Goal: Complete application form

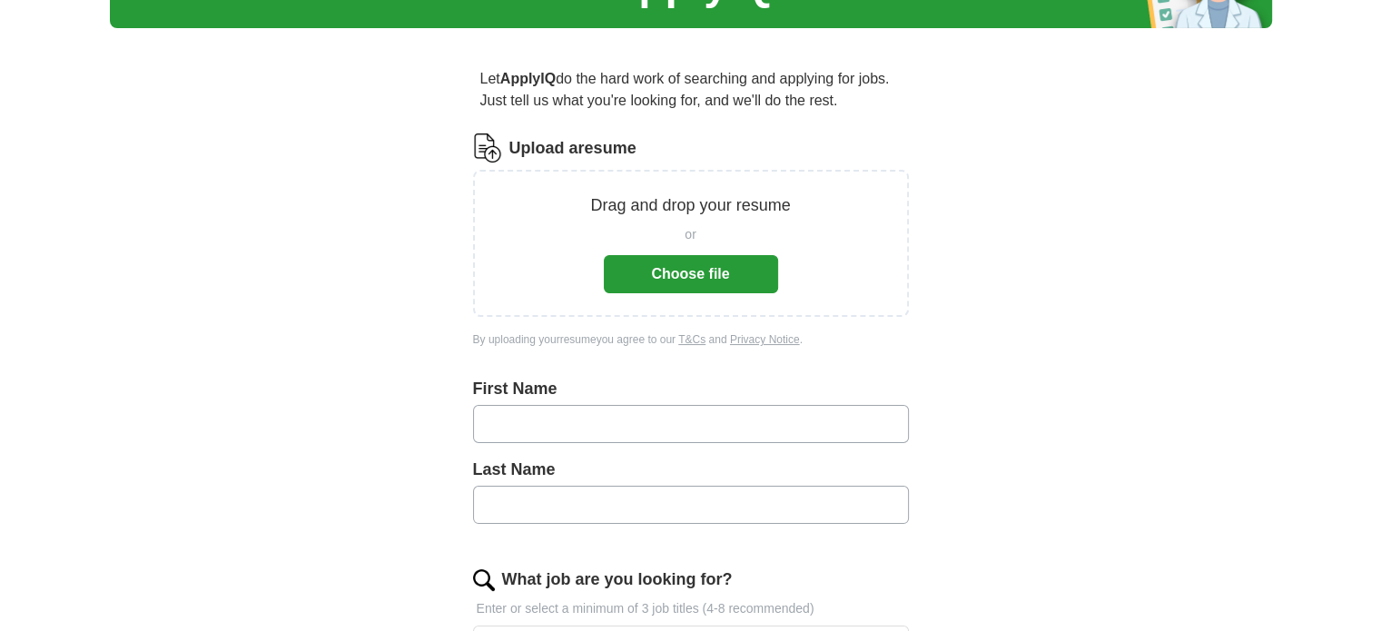
scroll to position [91, 0]
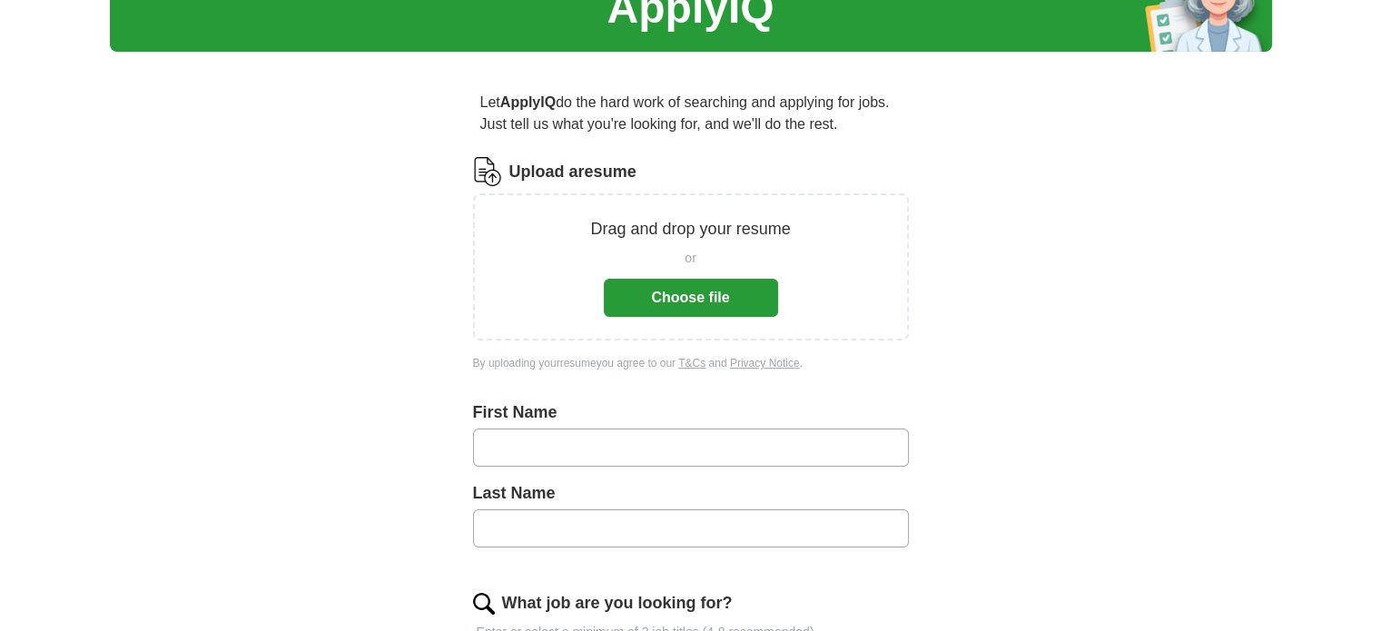
click at [698, 297] on button "Choose file" at bounding box center [691, 298] width 174 height 38
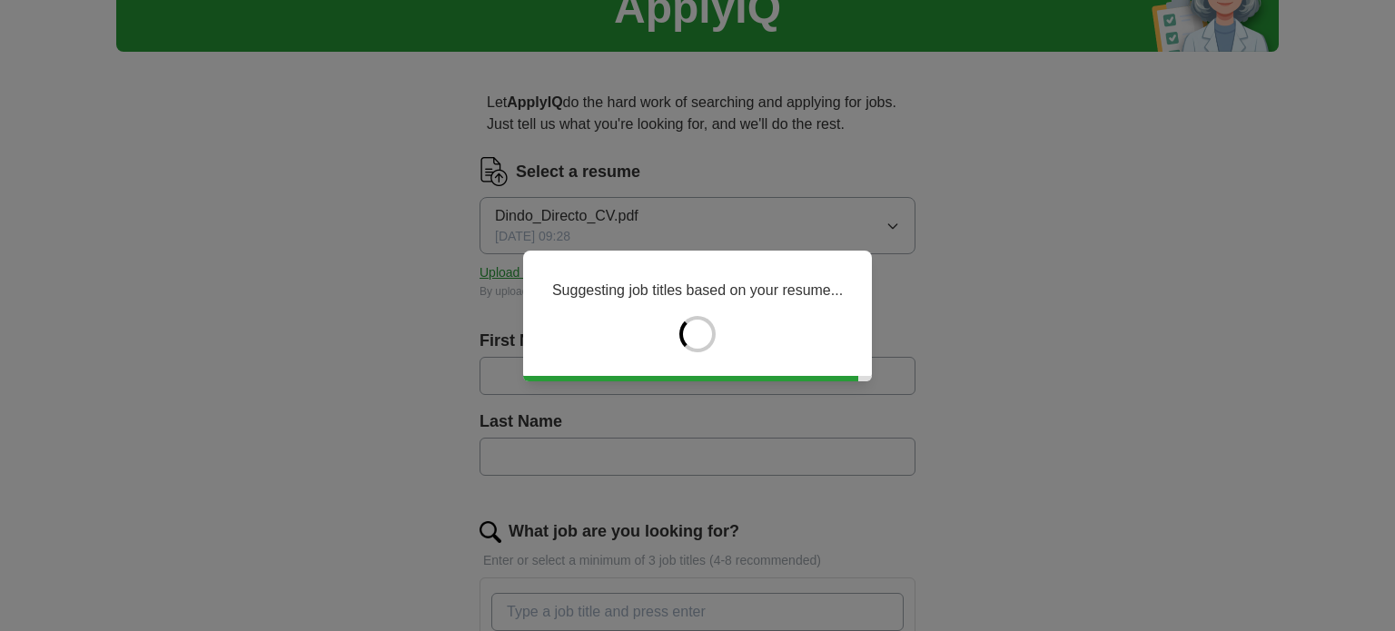
type input "*****"
type input "*******"
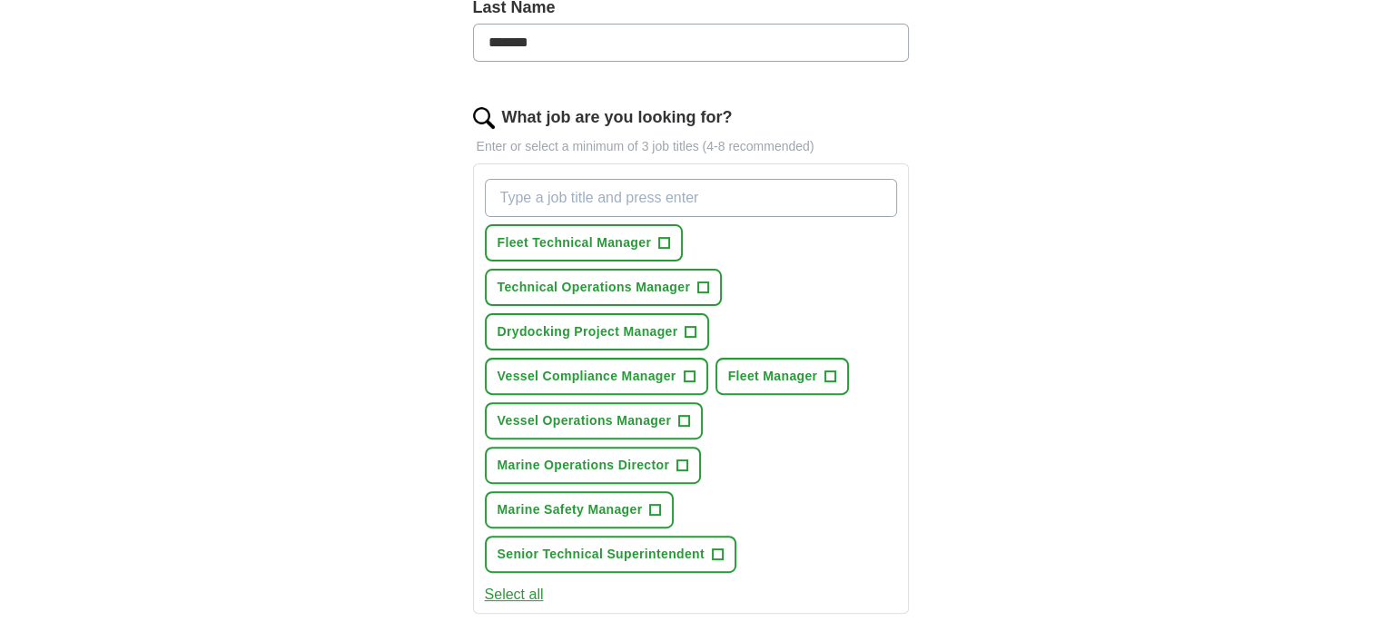
scroll to position [545, 0]
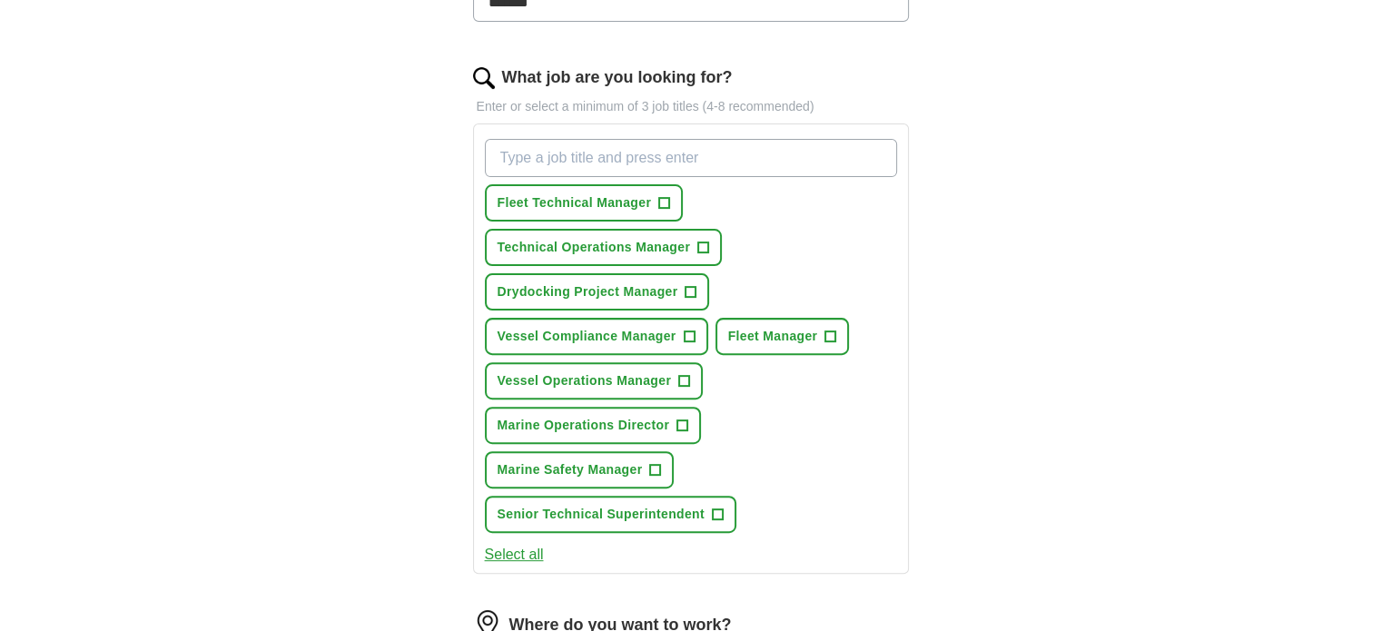
click at [516, 544] on button "Select all" at bounding box center [514, 555] width 59 height 22
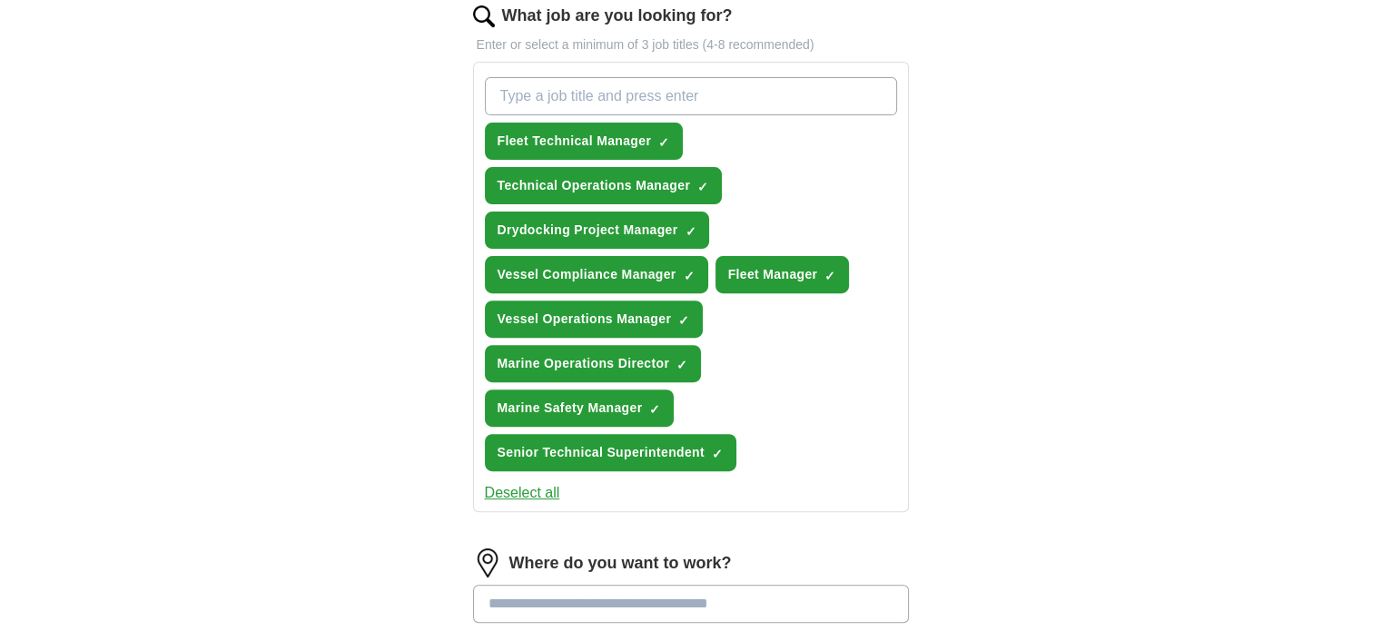
scroll to position [727, 0]
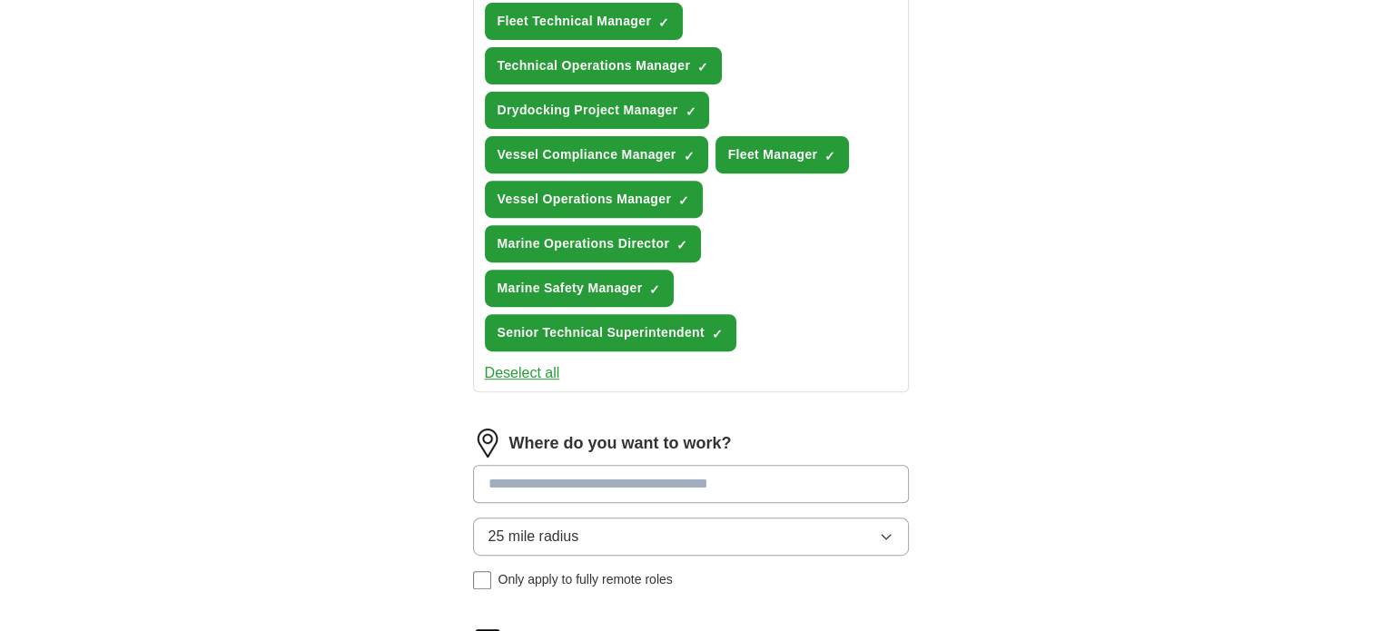
click at [546, 465] on input at bounding box center [691, 484] width 436 height 38
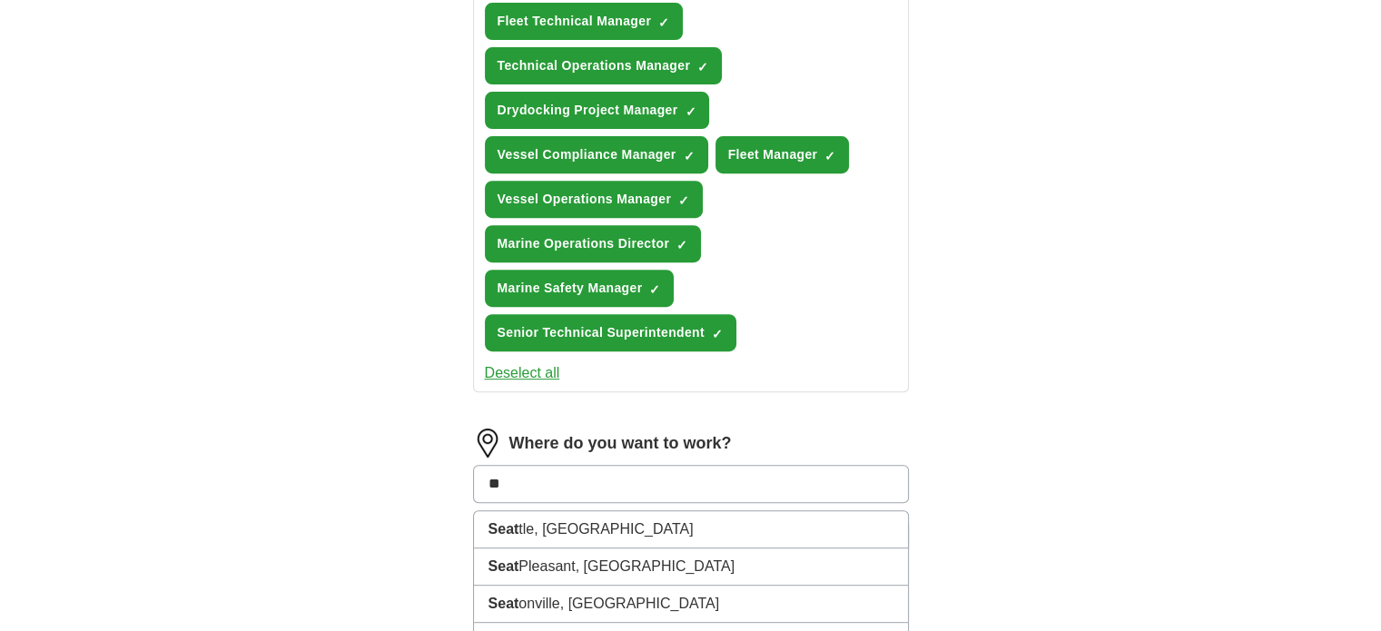
type input "*"
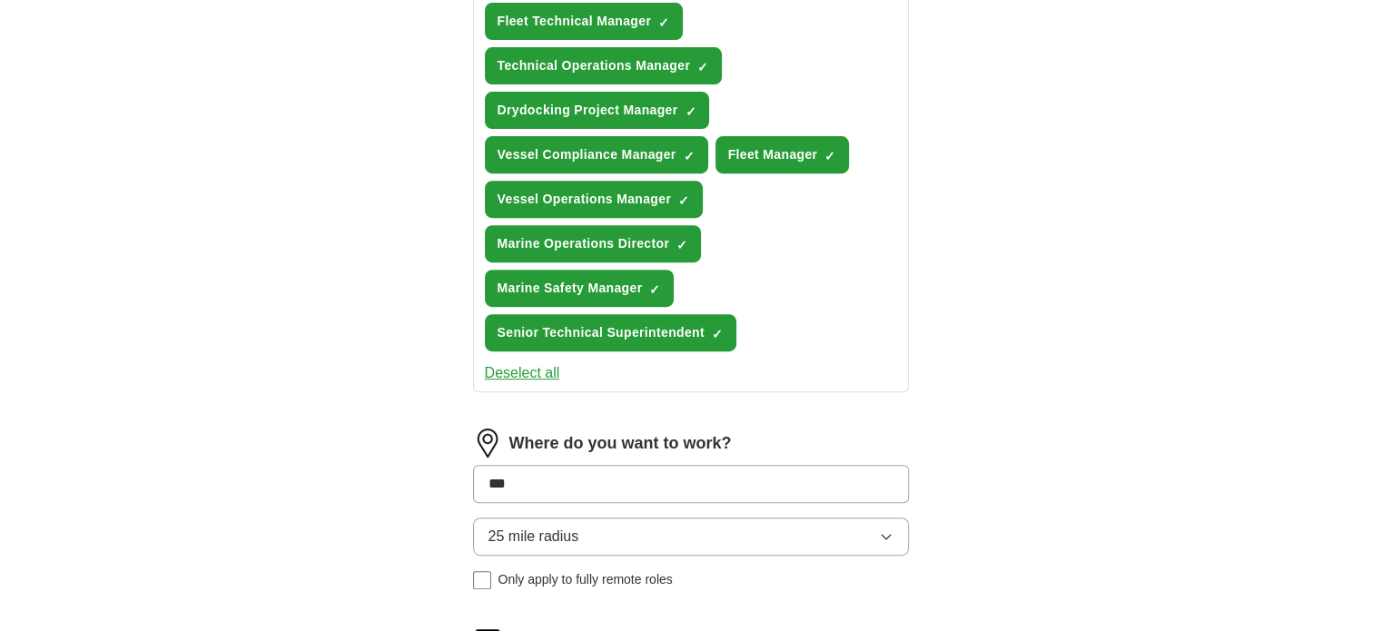
type input "****"
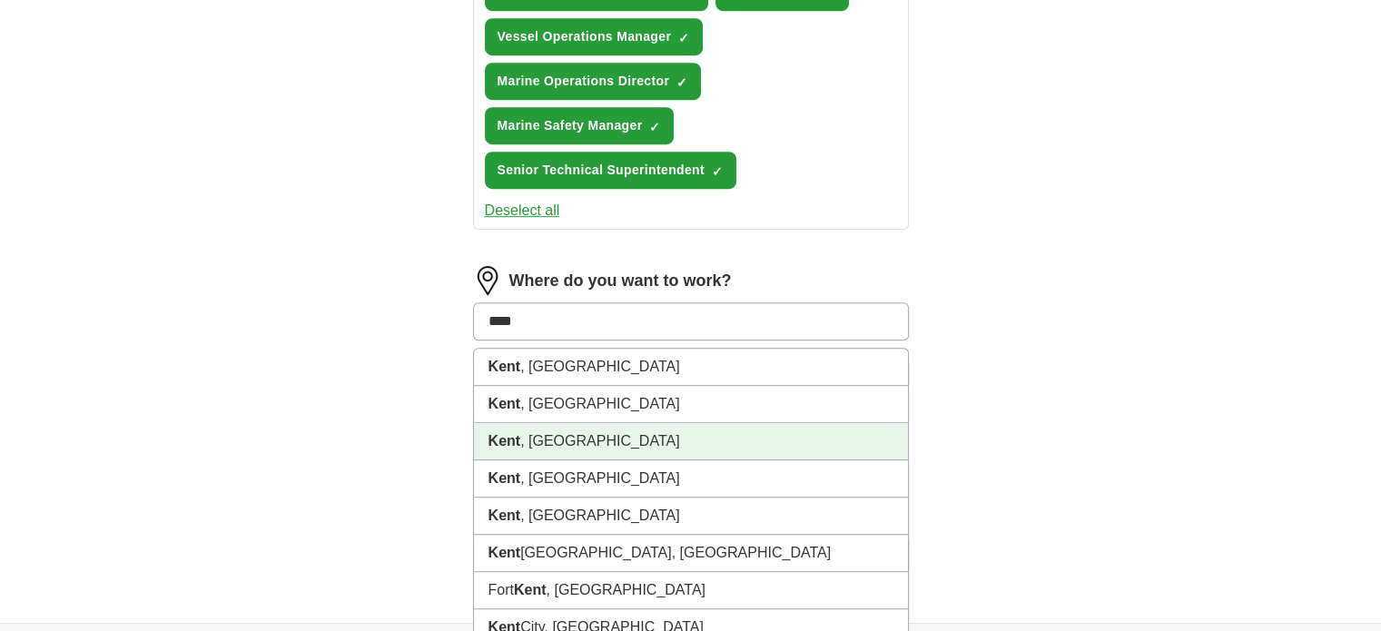
scroll to position [908, 0]
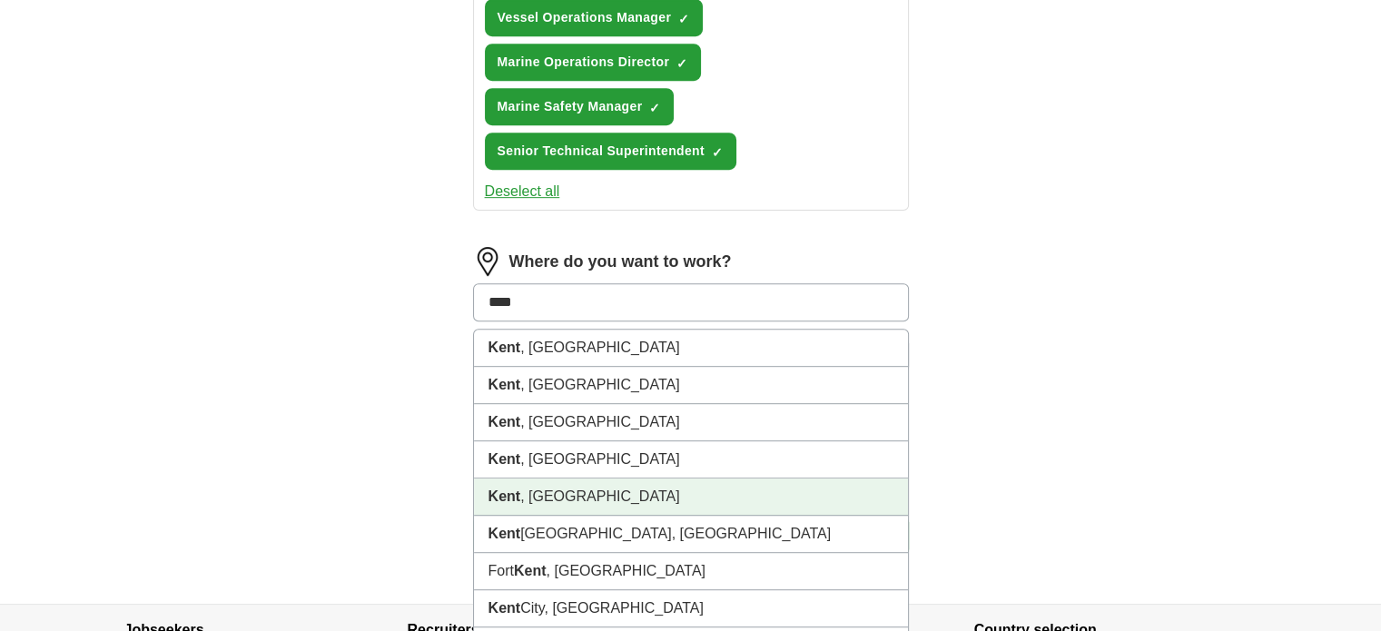
click at [525, 479] on li "Kent , WA" at bounding box center [691, 497] width 434 height 37
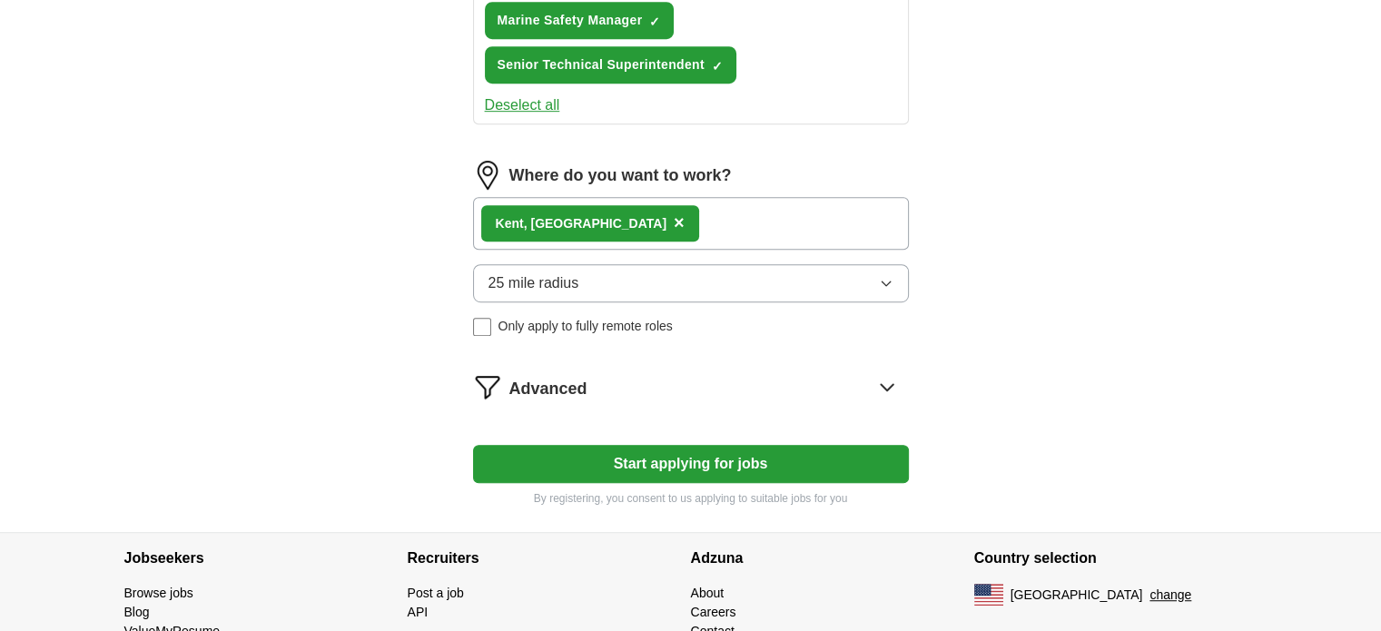
scroll to position [999, 0]
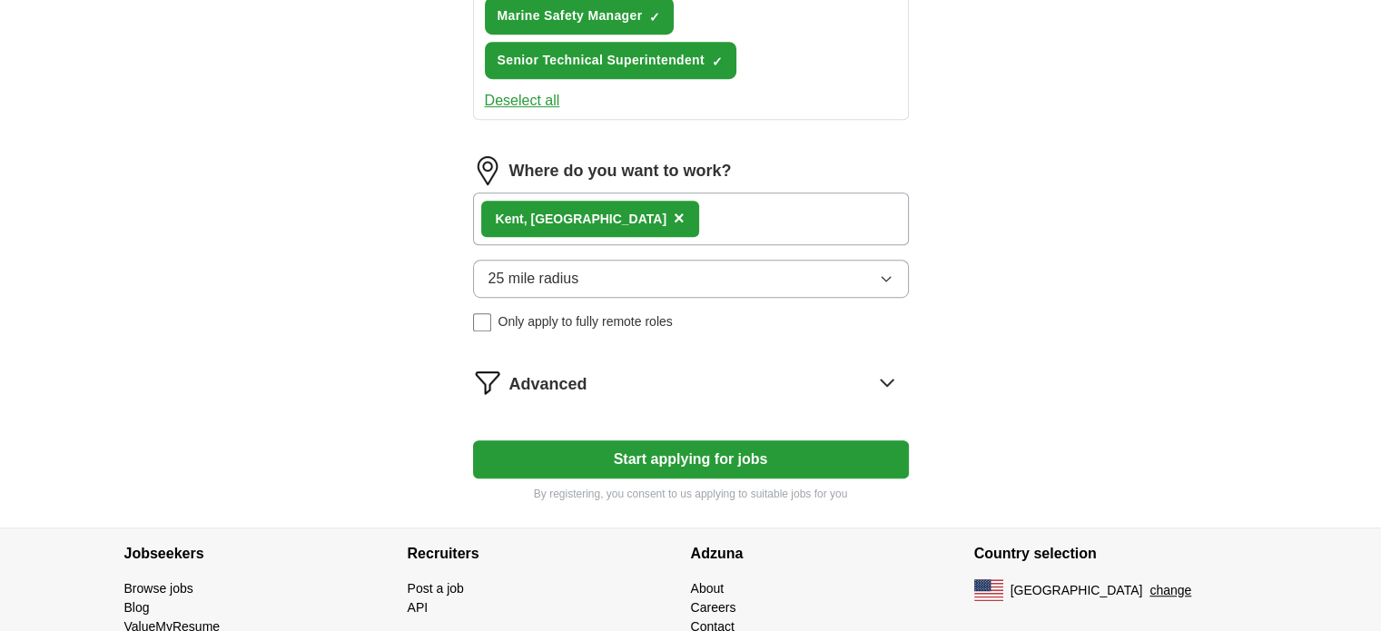
click at [698, 441] on button "Start applying for jobs" at bounding box center [691, 460] width 436 height 38
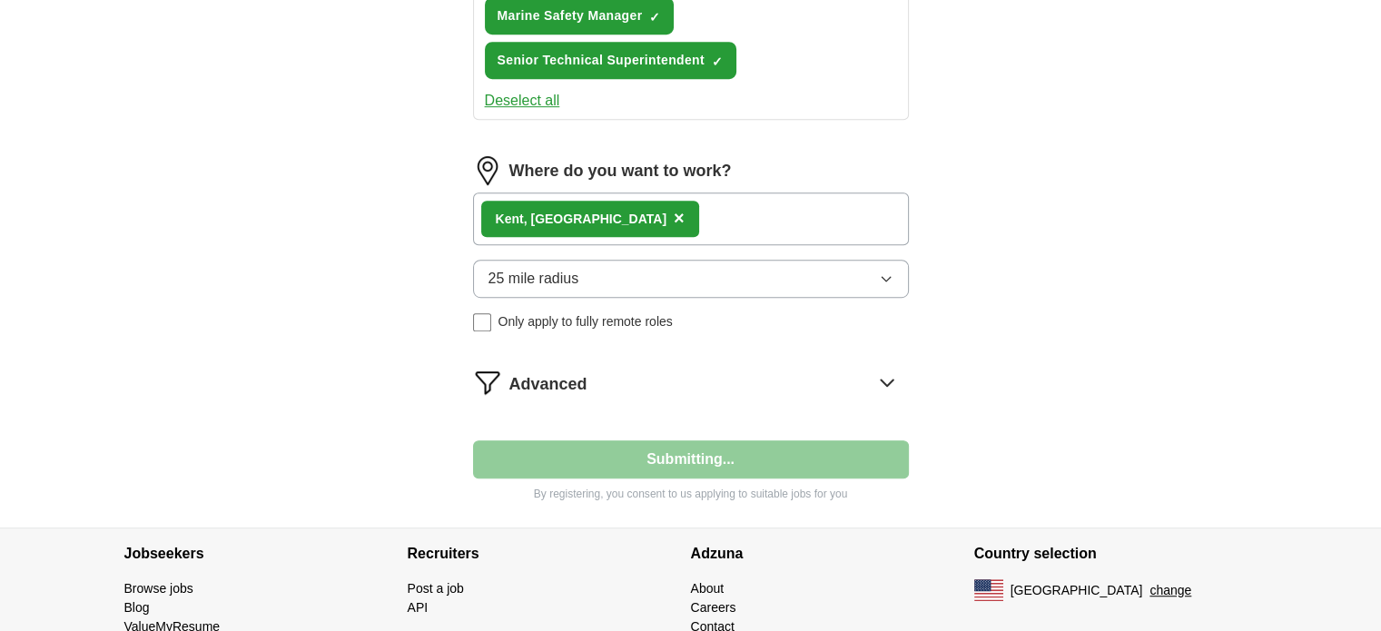
select select "**"
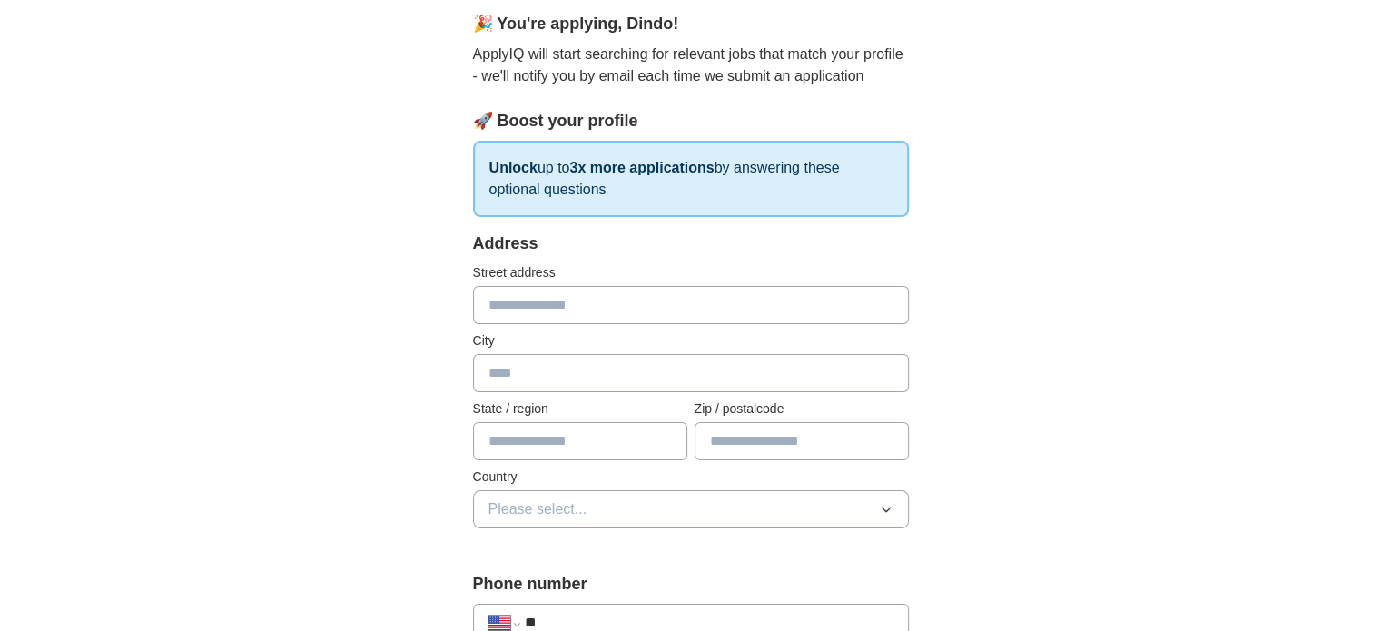
scroll to position [272, 0]
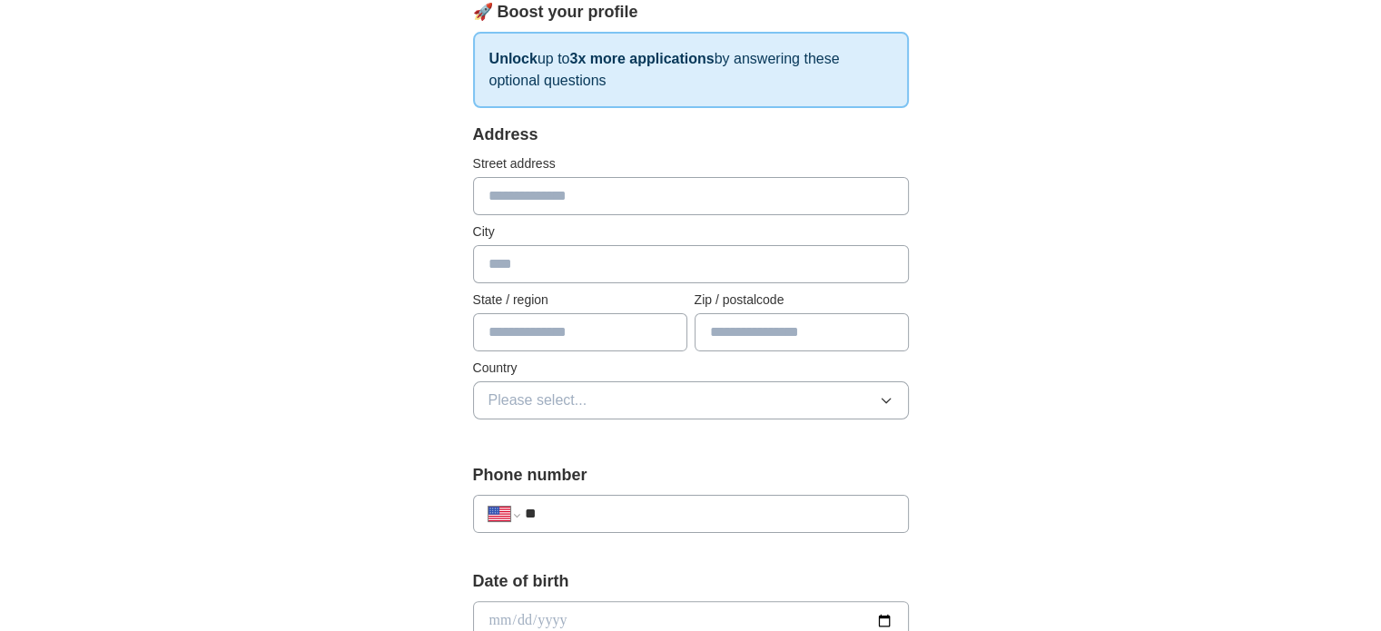
click at [515, 190] on input "text" at bounding box center [691, 196] width 436 height 38
type input "**********"
type input "****"
type input "**"
type input "*****"
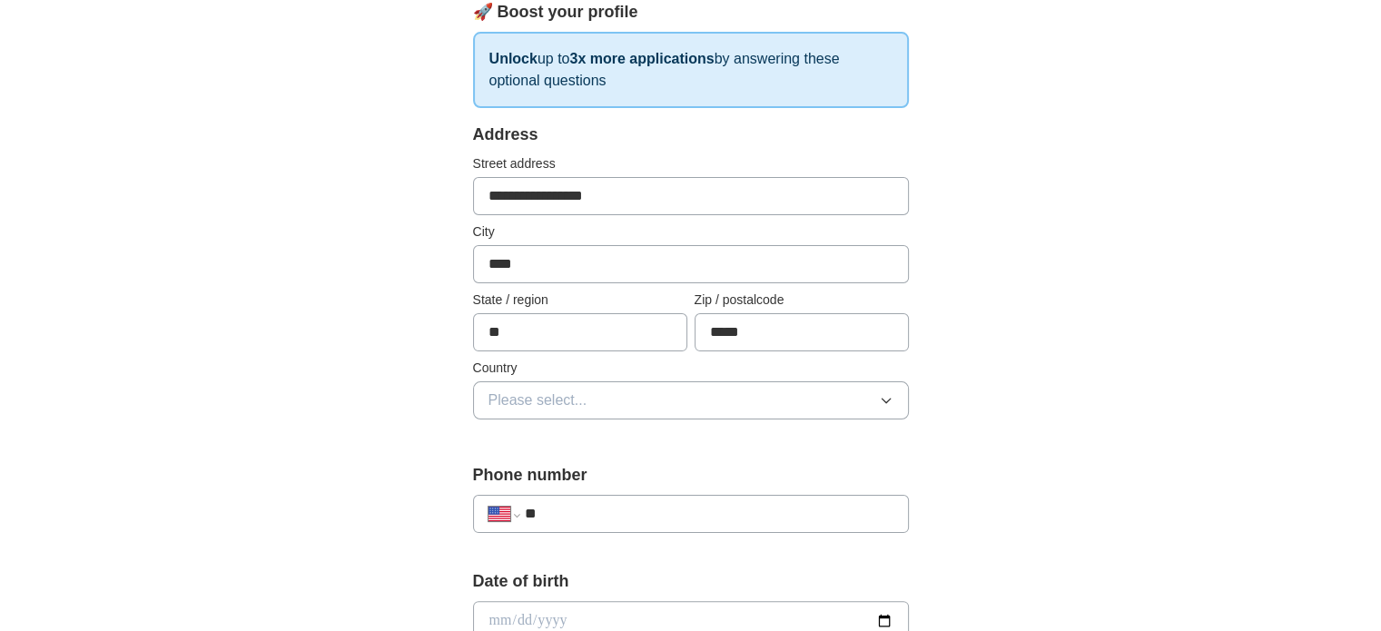
scroll to position [363, 0]
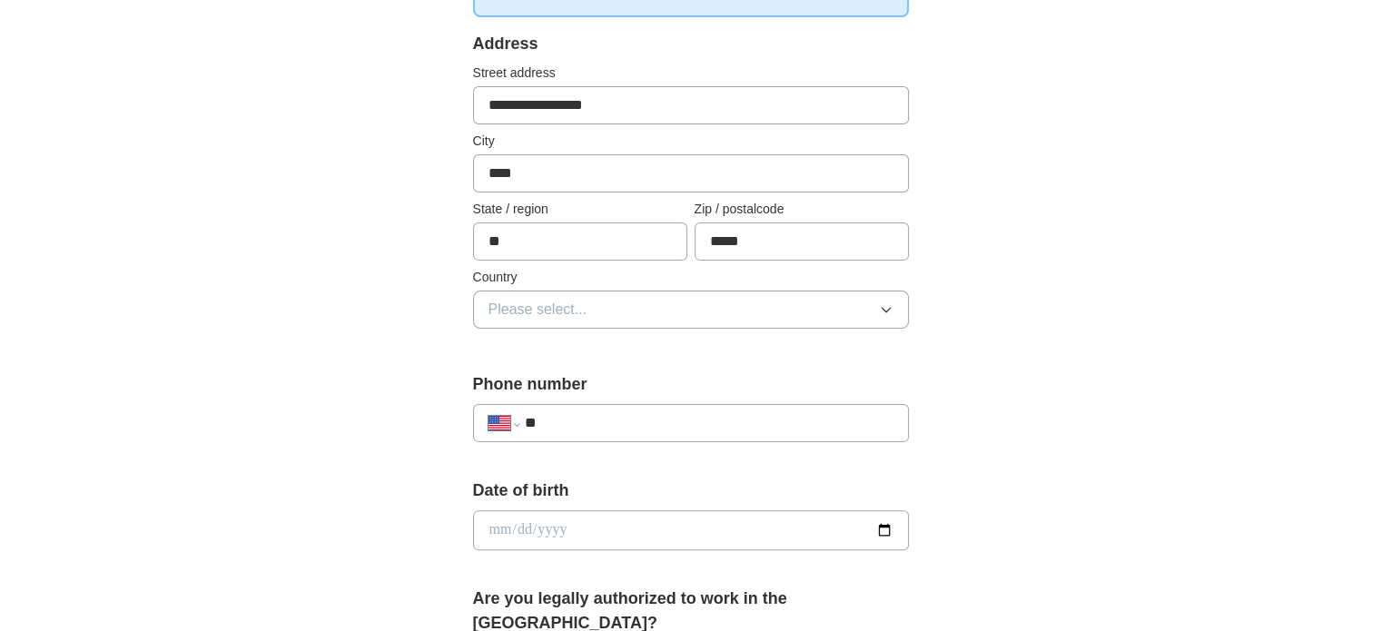
click at [886, 302] on icon "button" at bounding box center [886, 309] width 15 height 15
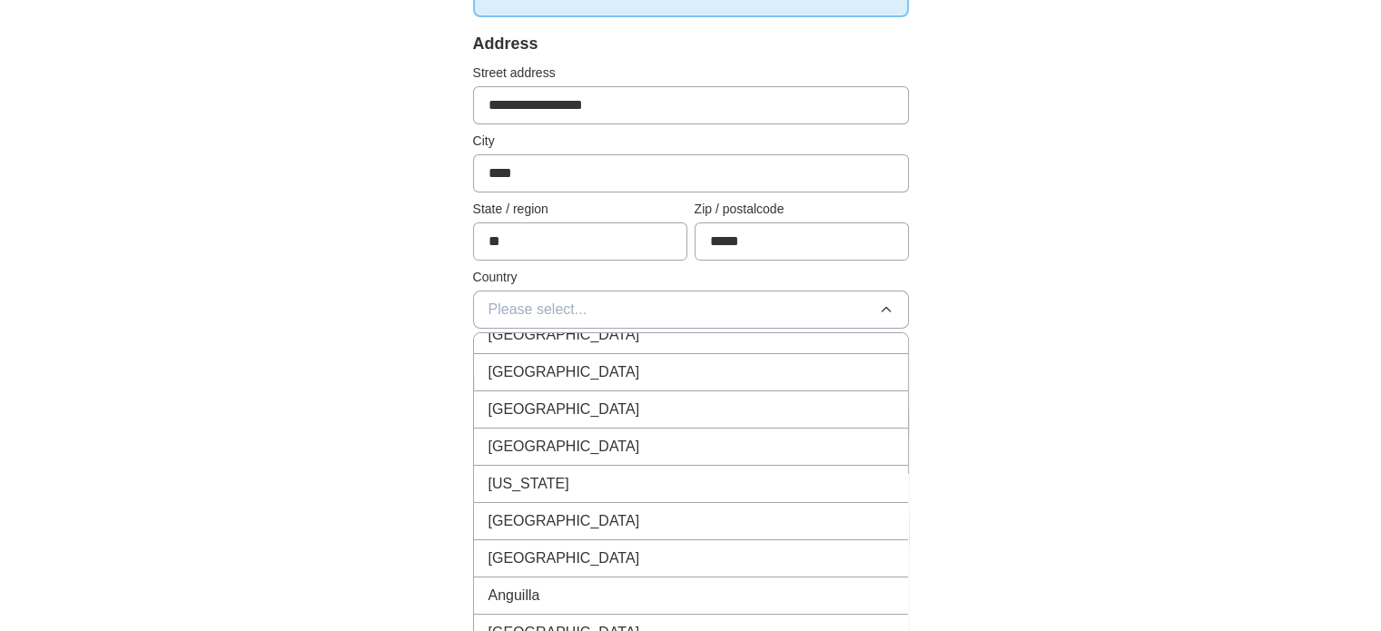
scroll to position [0, 0]
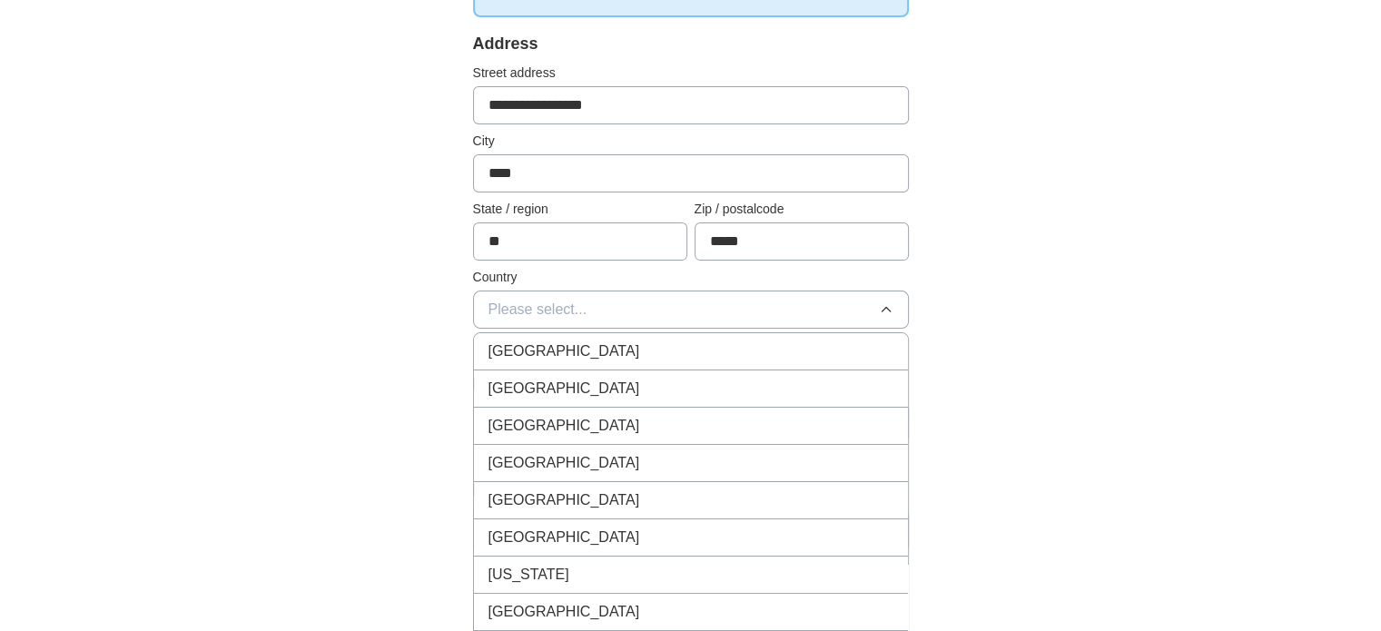
click at [579, 390] on div "United States" at bounding box center [691, 389] width 405 height 22
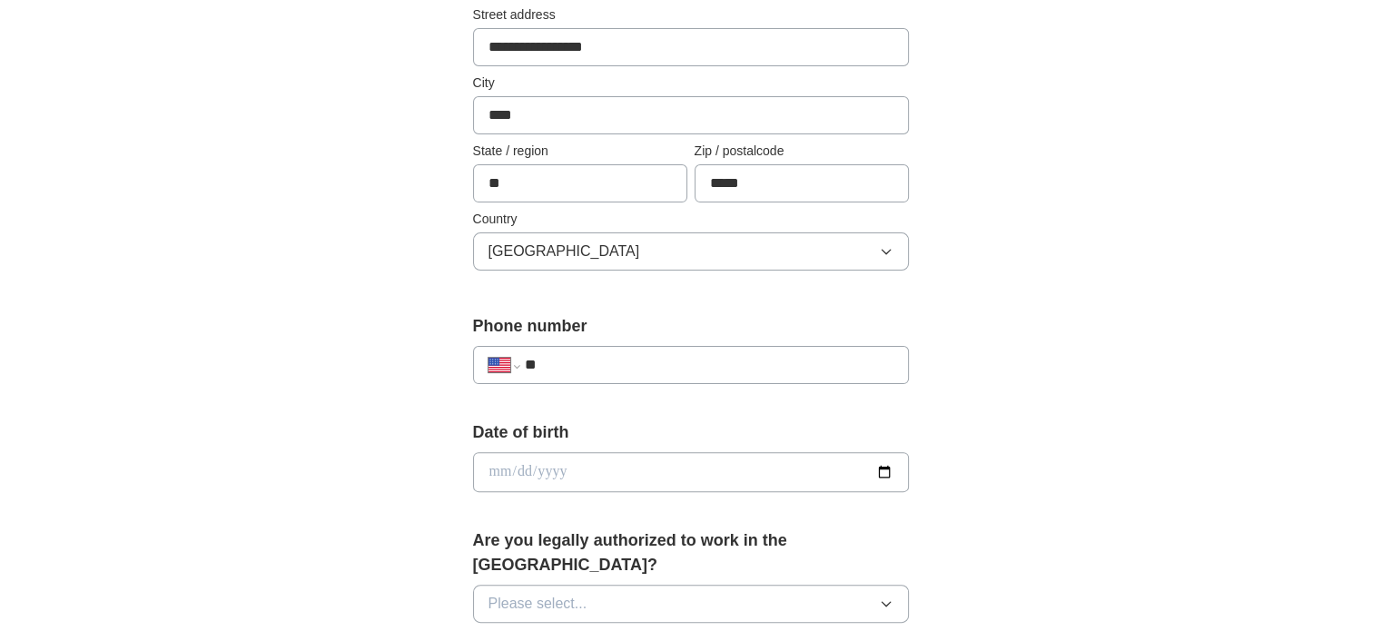
scroll to position [454, 0]
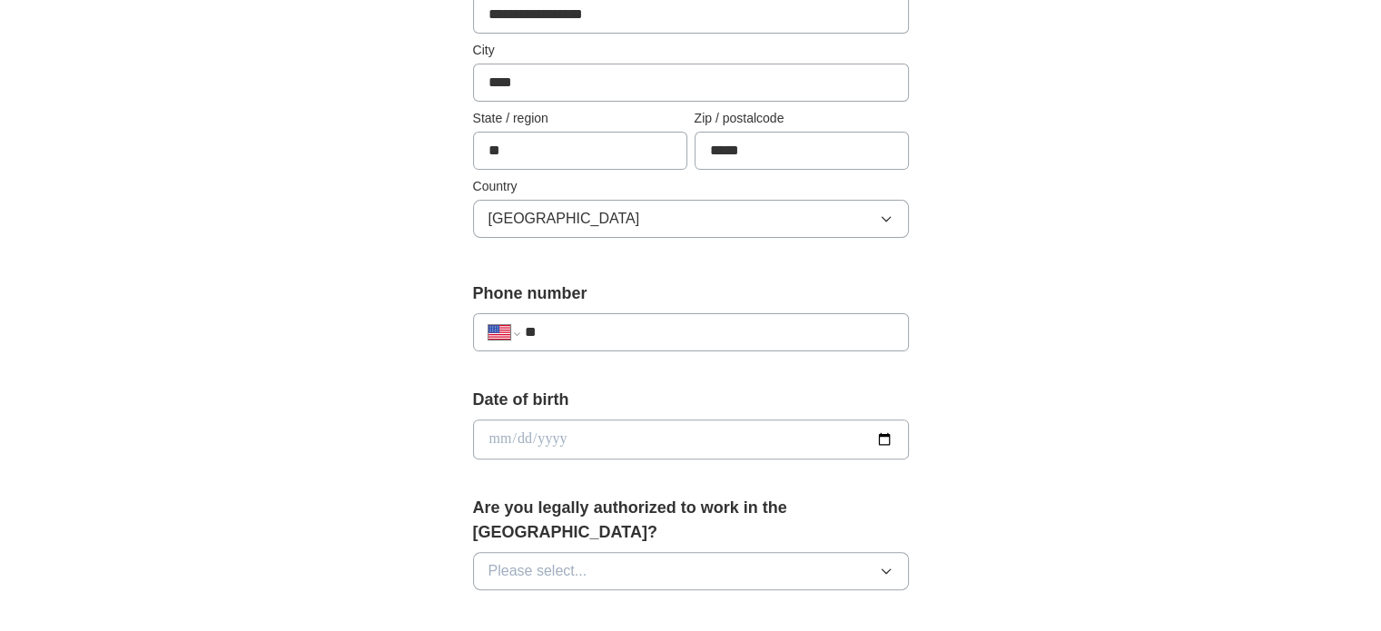
click at [589, 326] on input "**" at bounding box center [708, 333] width 369 height 22
type input "**********"
click at [883, 436] on input "date" at bounding box center [691, 440] width 436 height 40
type input "**********"
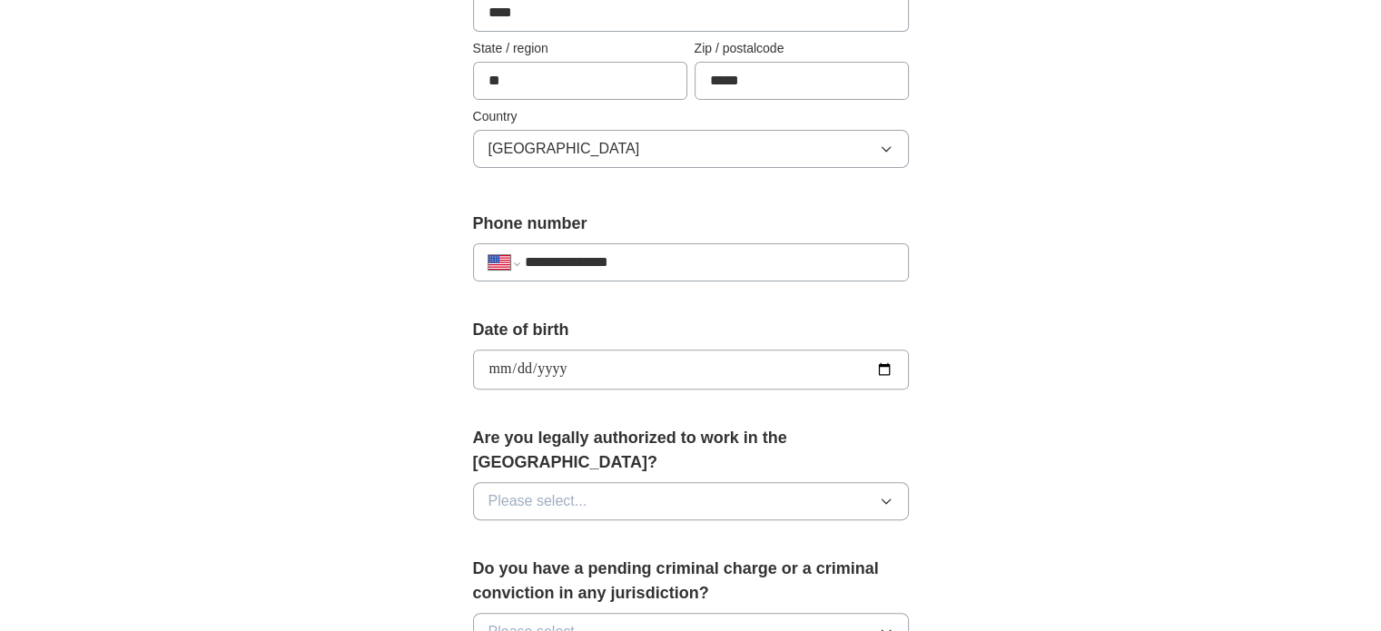
scroll to position [636, 0]
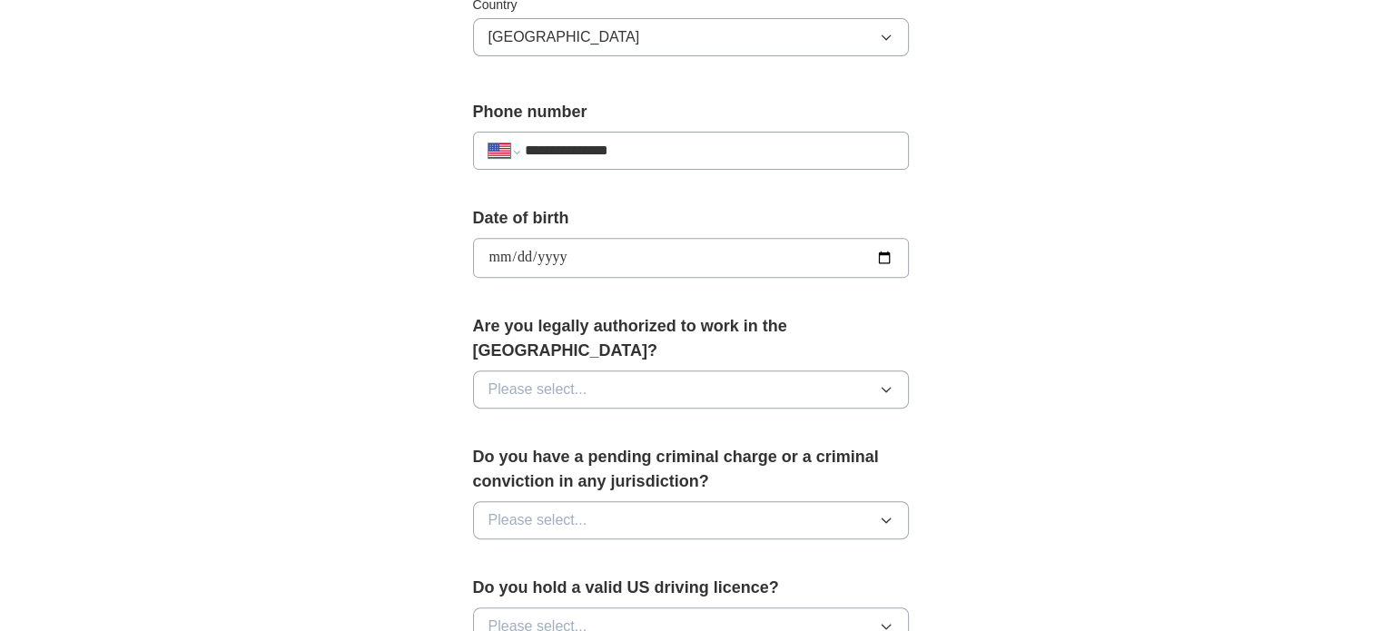
click at [888, 382] on icon "button" at bounding box center [886, 389] width 15 height 15
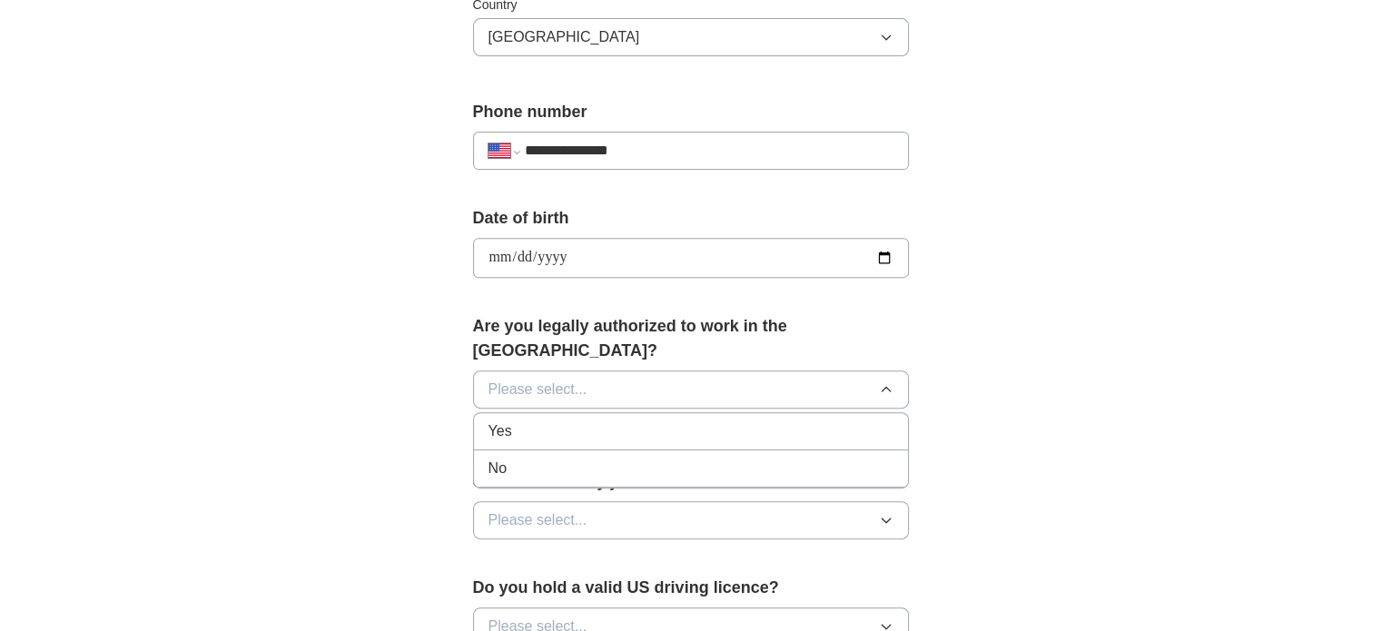
click at [683, 421] on div "Yes" at bounding box center [691, 432] width 405 height 22
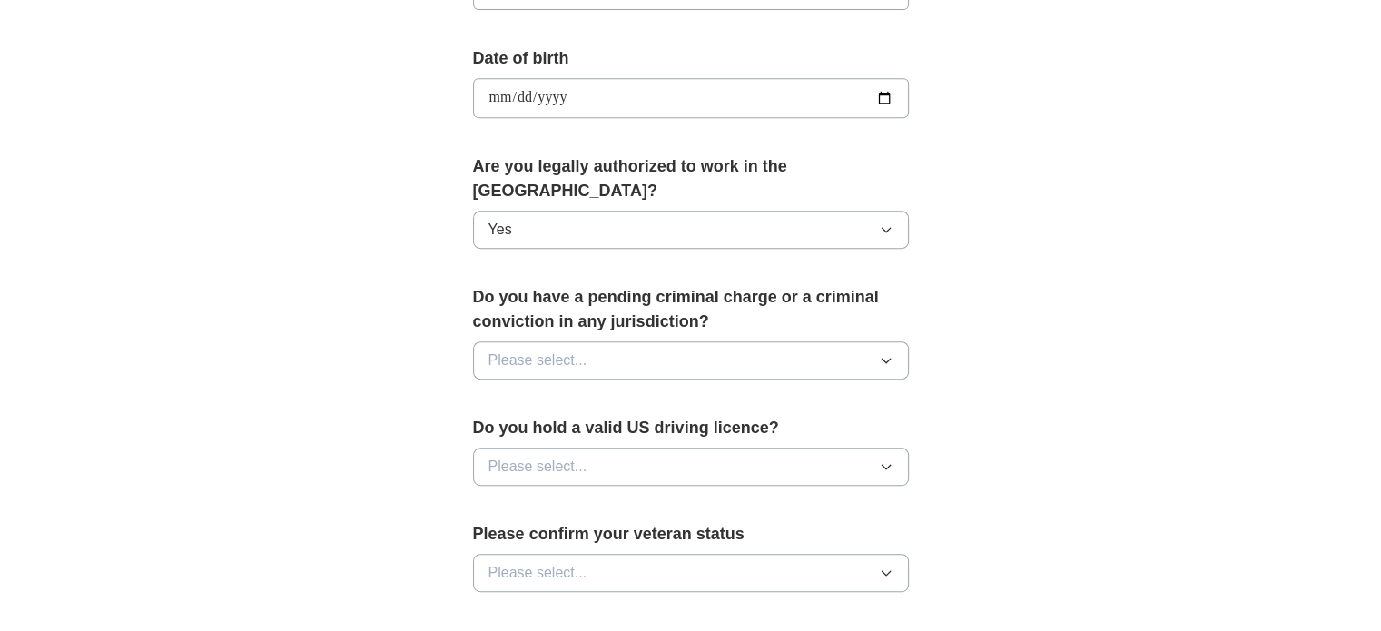
scroll to position [817, 0]
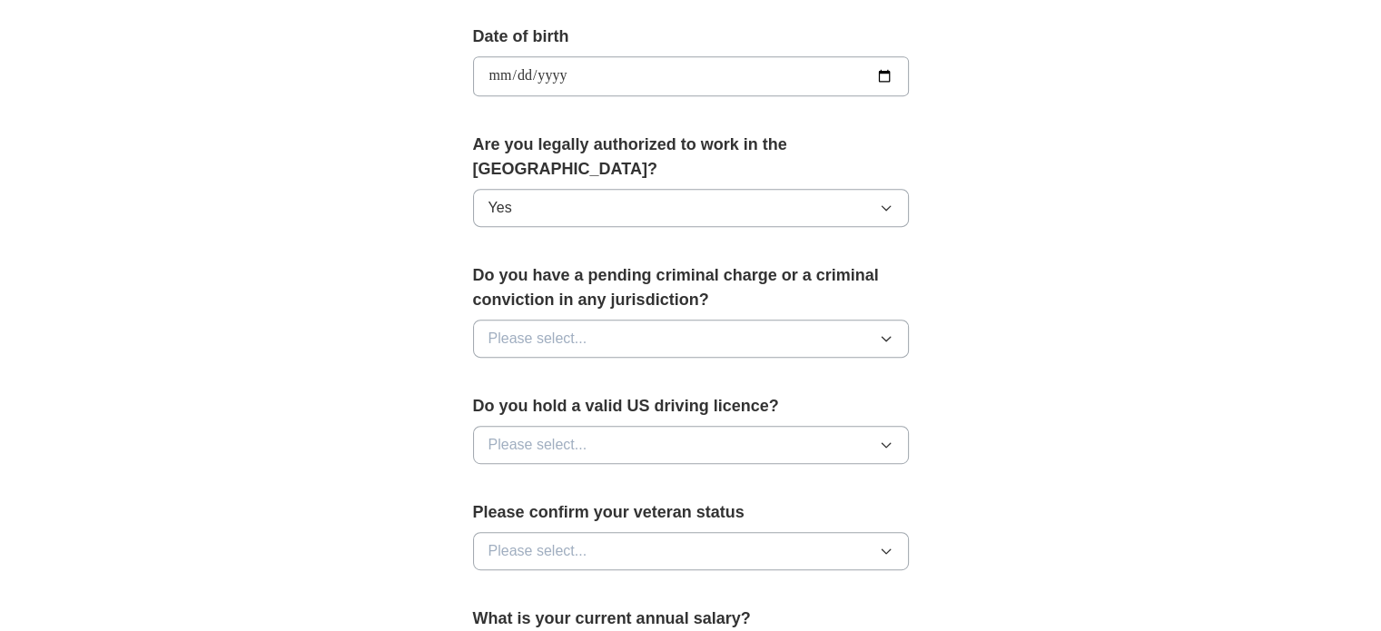
click at [886, 332] on icon "button" at bounding box center [886, 339] width 15 height 15
click at [588, 407] on div "No" at bounding box center [691, 418] width 405 height 22
click at [883, 438] on icon "button" at bounding box center [886, 445] width 15 height 15
click at [557, 476] on div "Yes" at bounding box center [691, 487] width 405 height 22
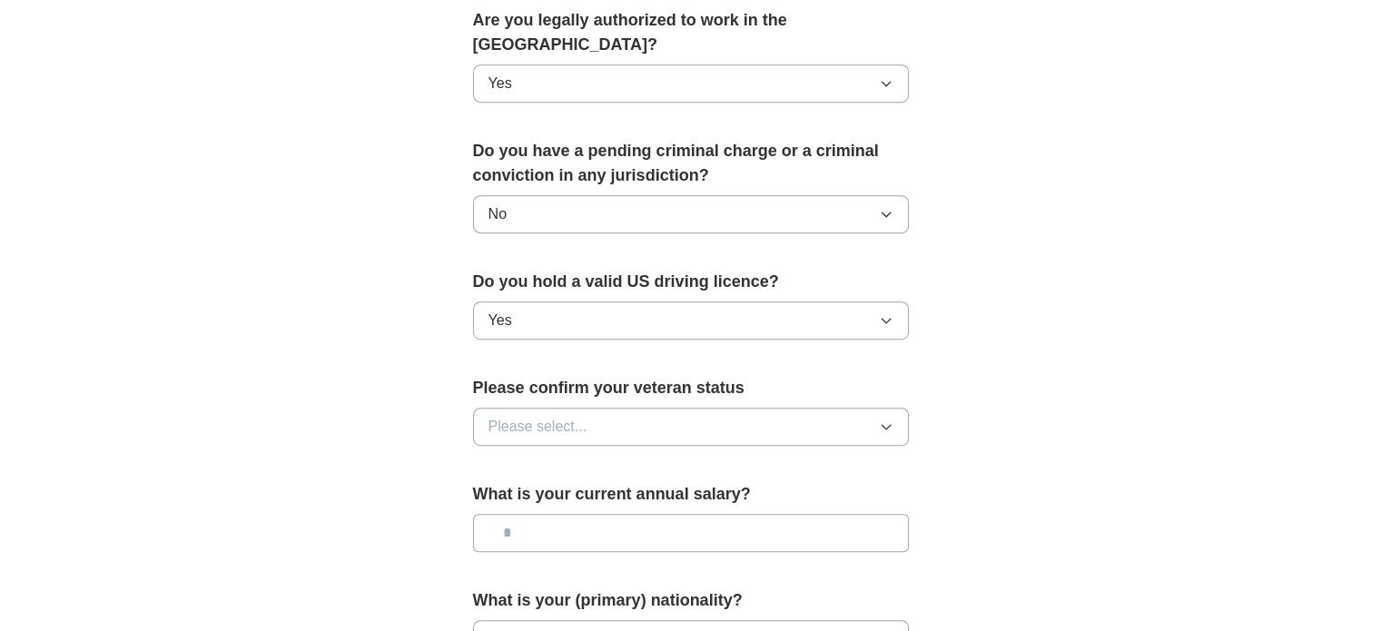
scroll to position [999, 0]
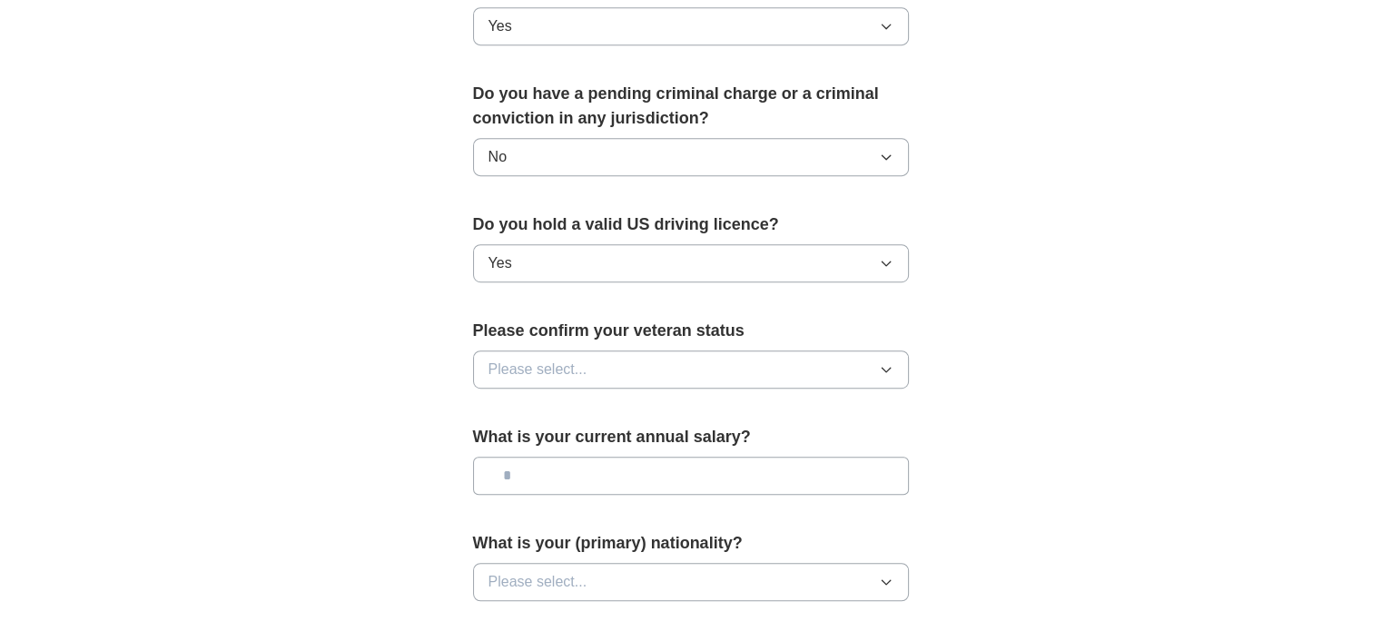
click at [885, 362] on icon "button" at bounding box center [886, 369] width 15 height 15
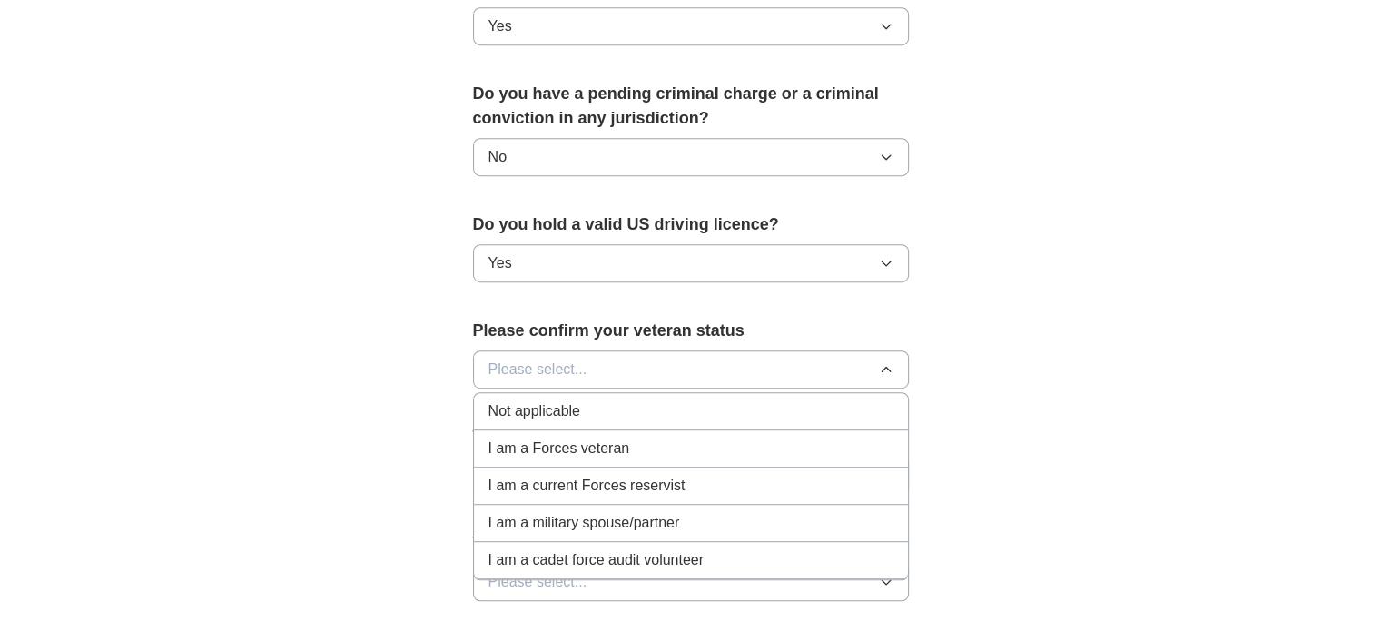
click at [565, 401] on span "Not applicable" at bounding box center [535, 412] width 92 height 22
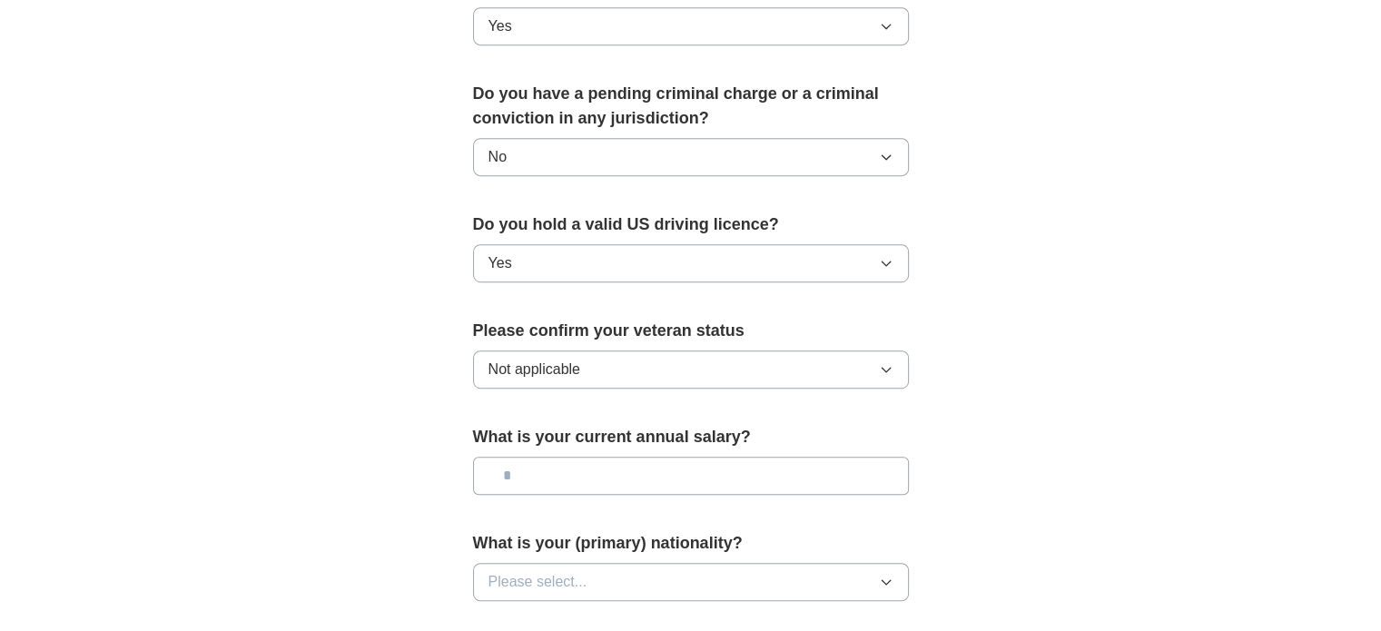
click at [596, 457] on input "text" at bounding box center [691, 476] width 436 height 38
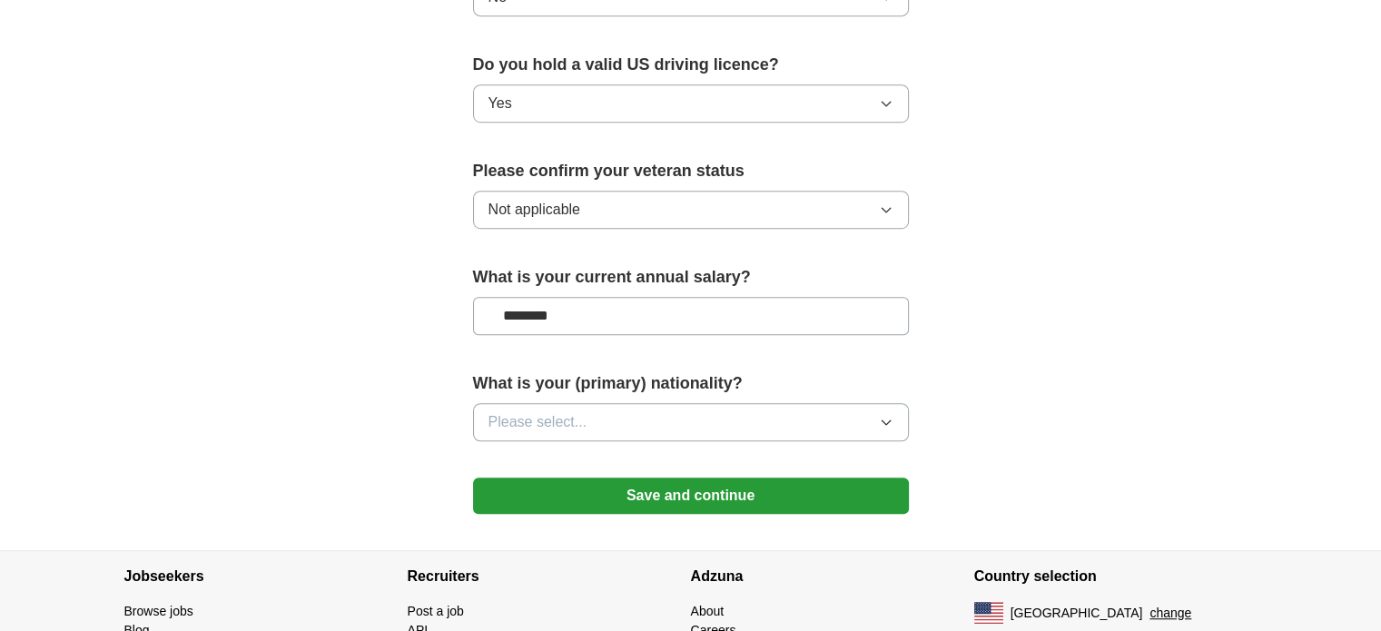
scroll to position [1181, 0]
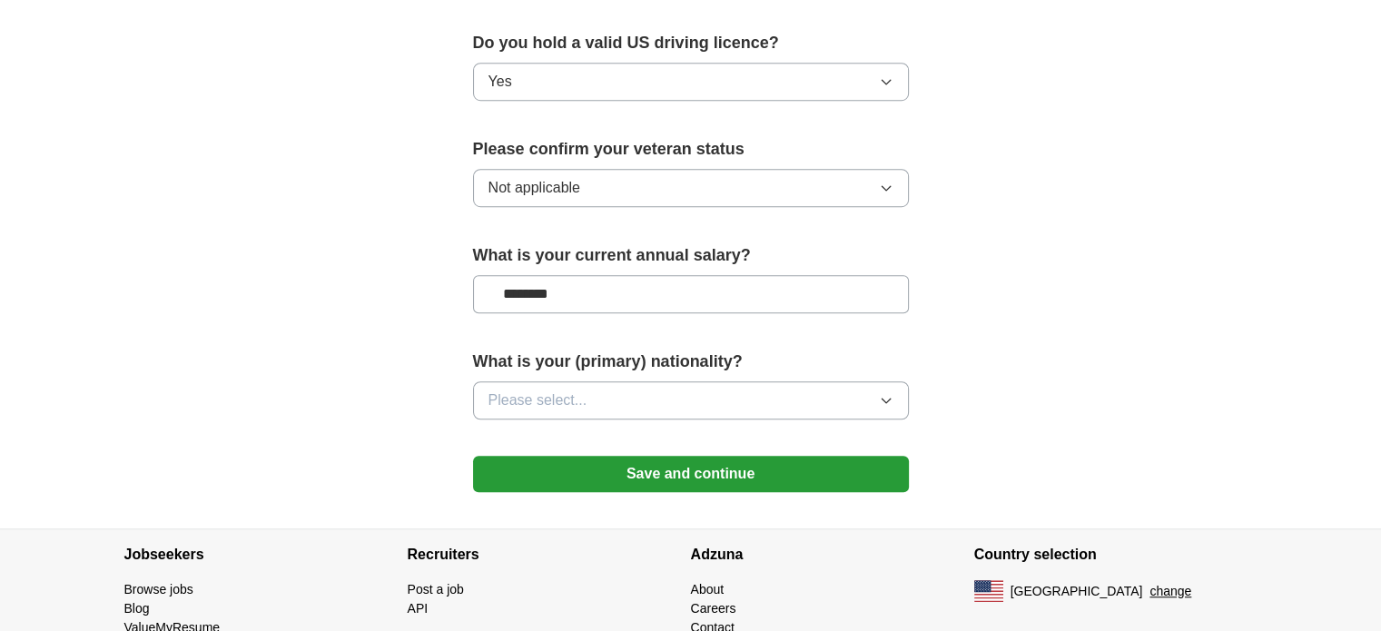
type input "********"
click at [890, 393] on icon "button" at bounding box center [886, 400] width 15 height 15
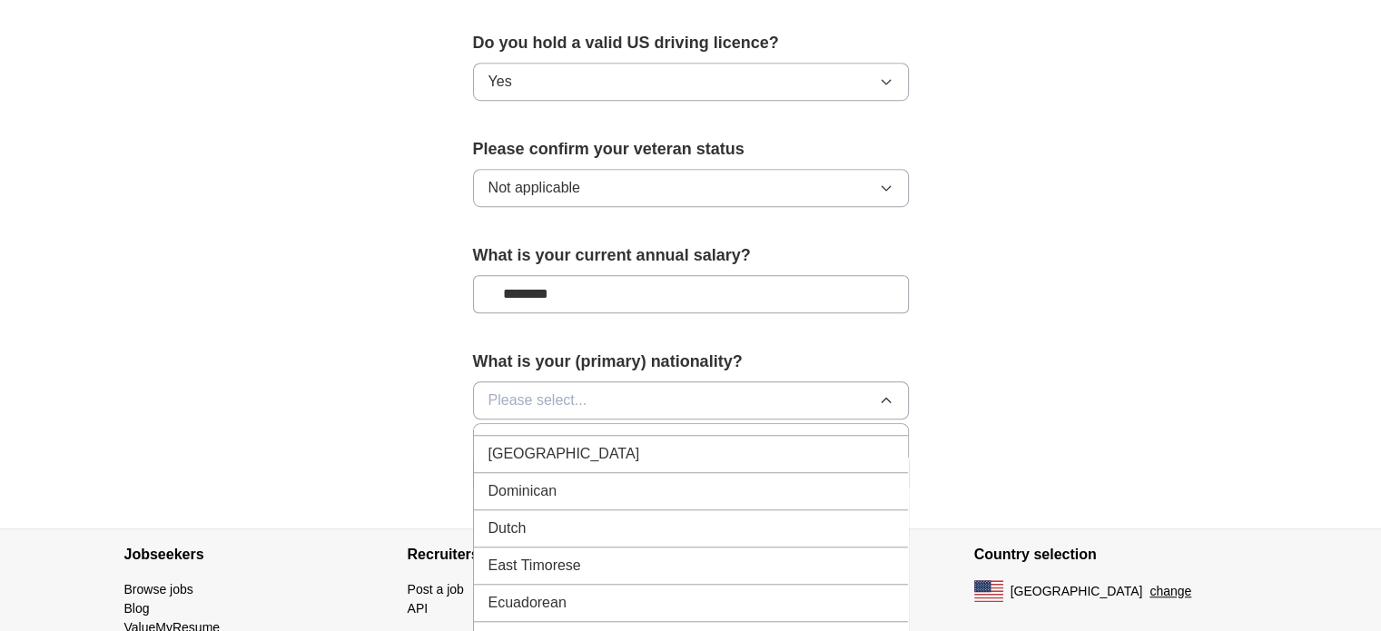
scroll to position [2180, 0]
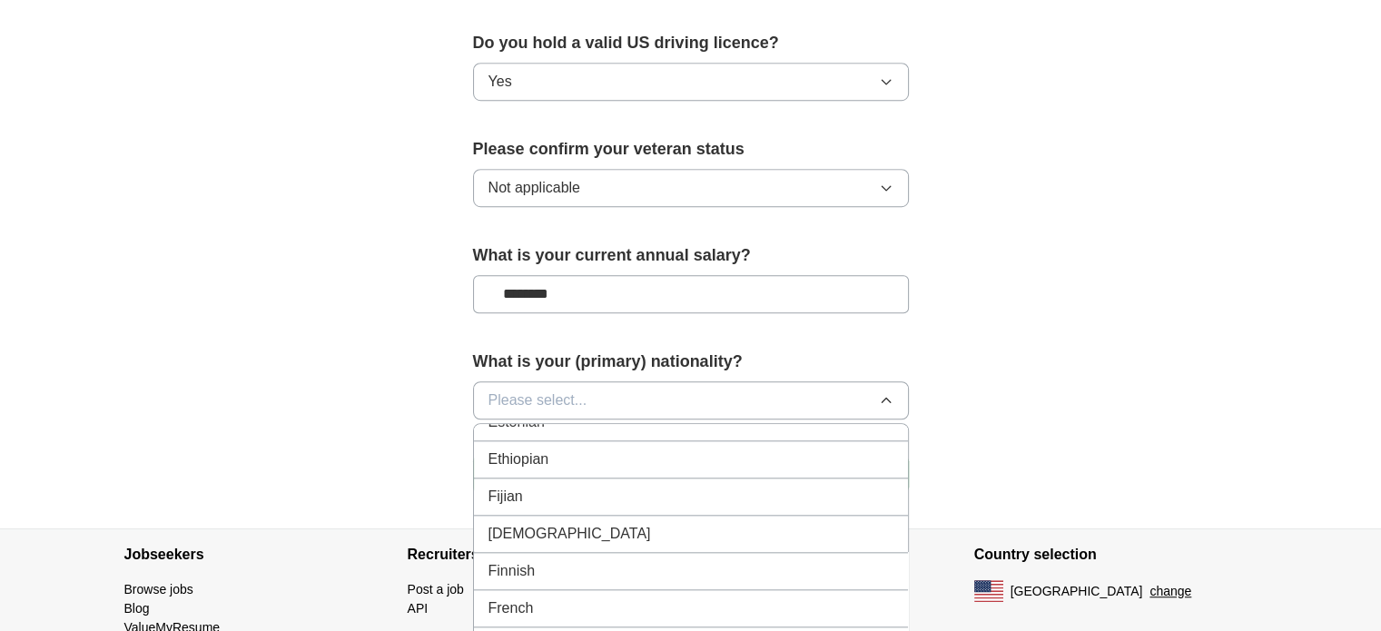
click at [690, 523] on div "Filipino" at bounding box center [691, 534] width 405 height 22
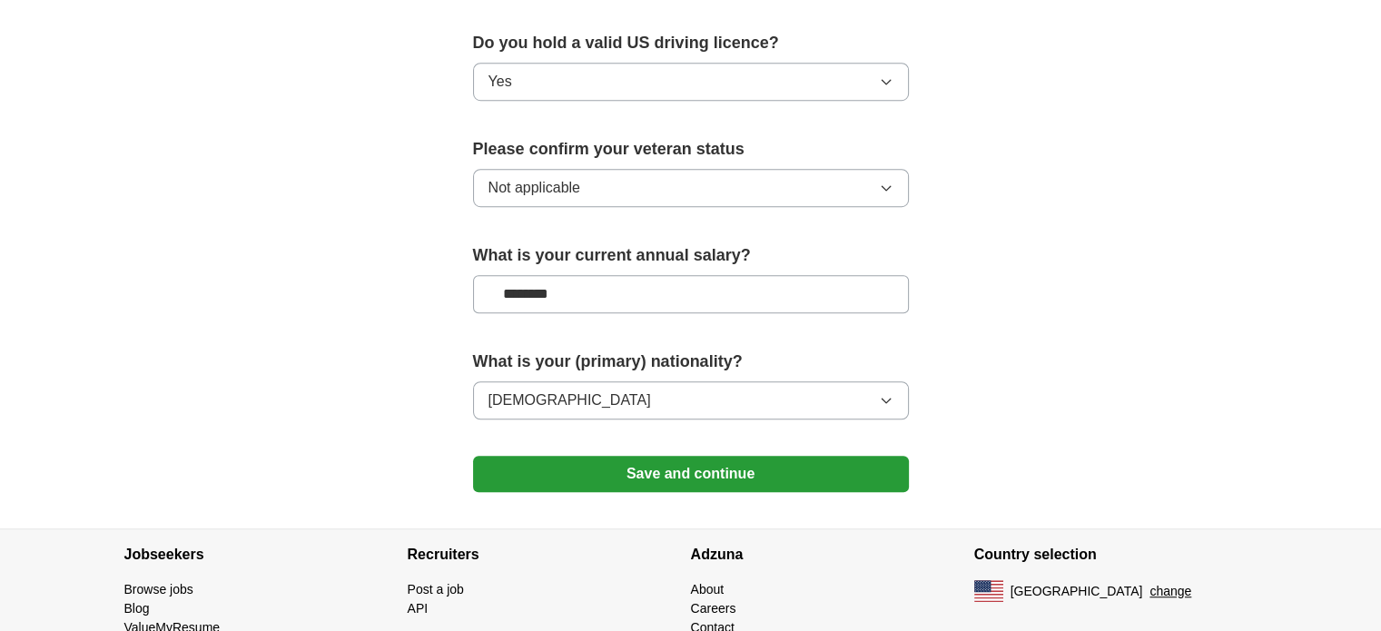
click at [675, 456] on button "Save and continue" at bounding box center [691, 474] width 436 height 36
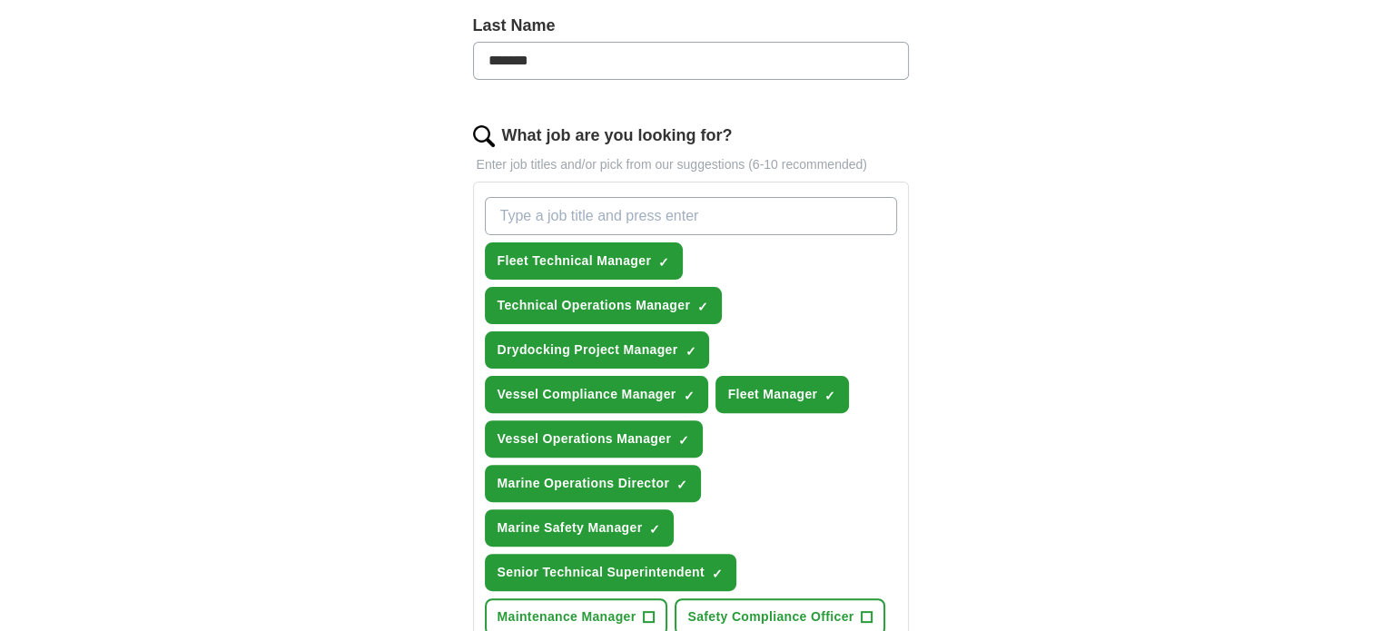
scroll to position [645, 0]
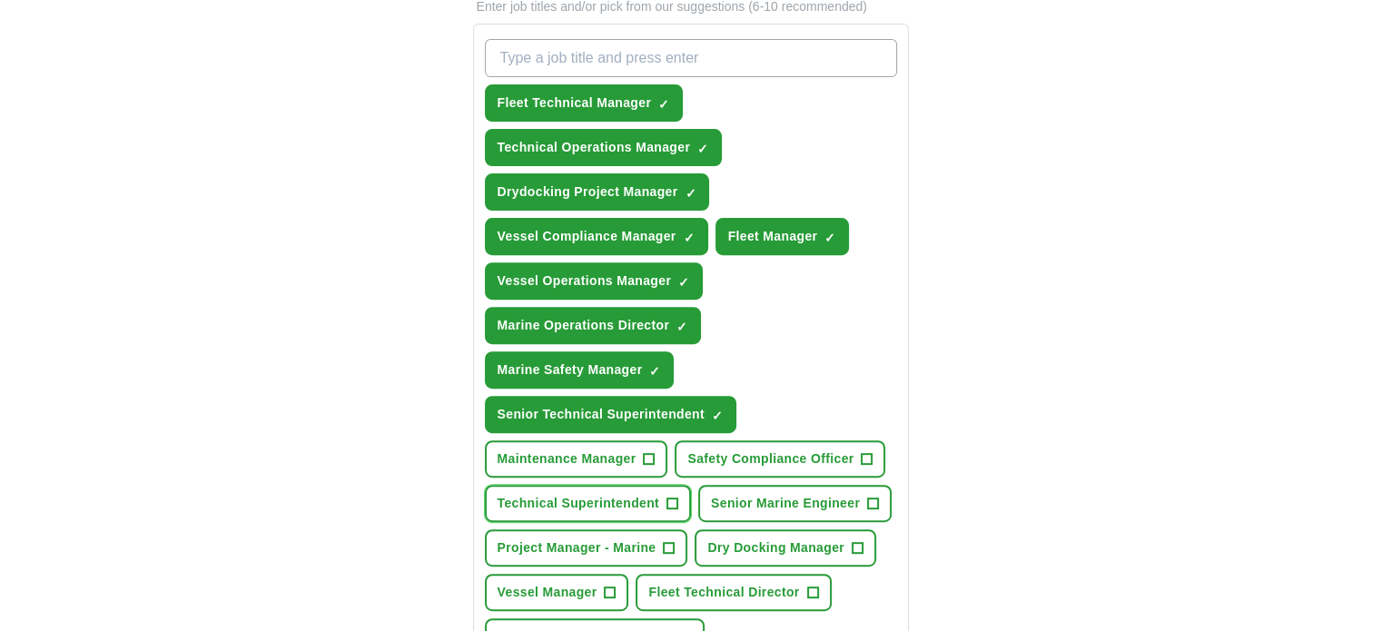
click at [670, 497] on span "+" at bounding box center [672, 504] width 11 height 15
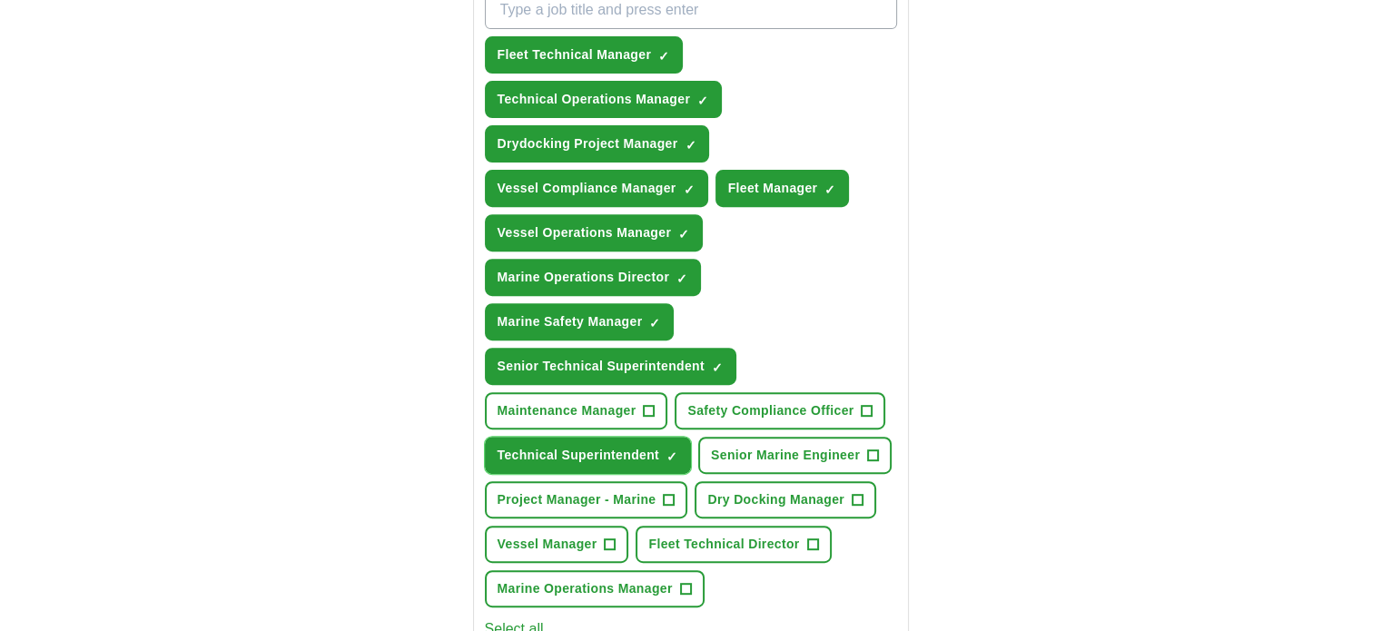
scroll to position [736, 0]
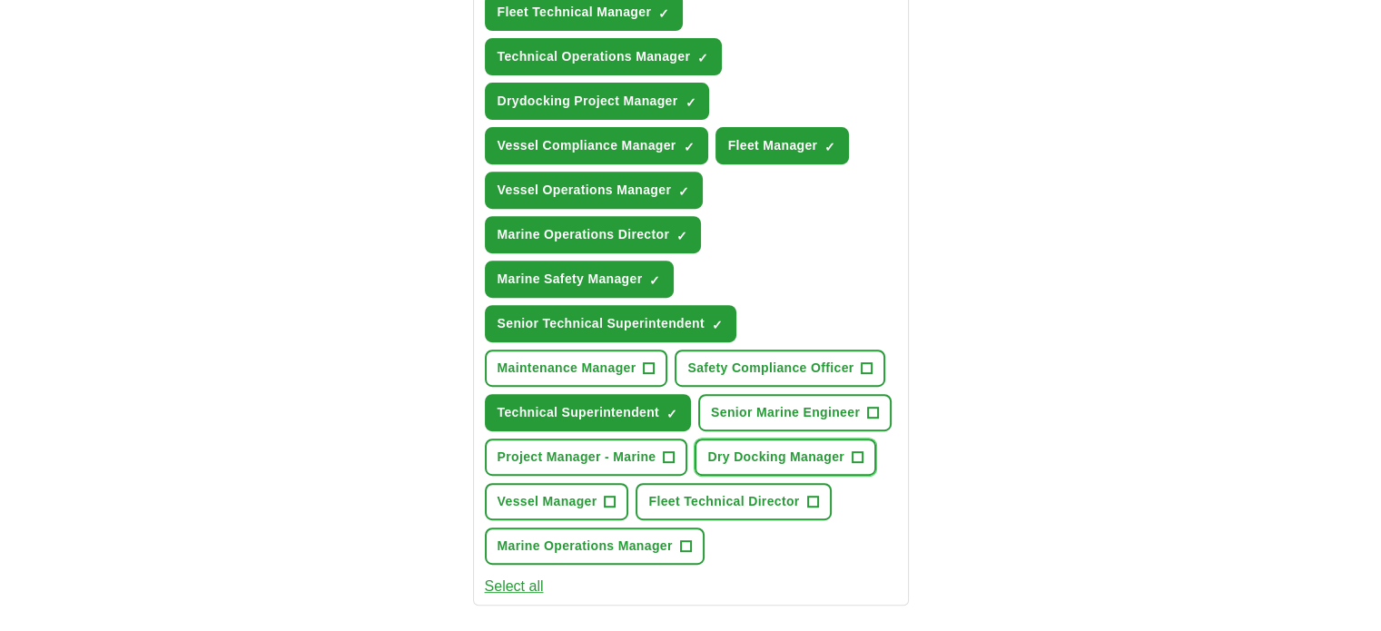
click at [859, 451] on span "+" at bounding box center [857, 458] width 11 height 15
click at [602, 483] on button "Vessel Manager +" at bounding box center [557, 501] width 144 height 37
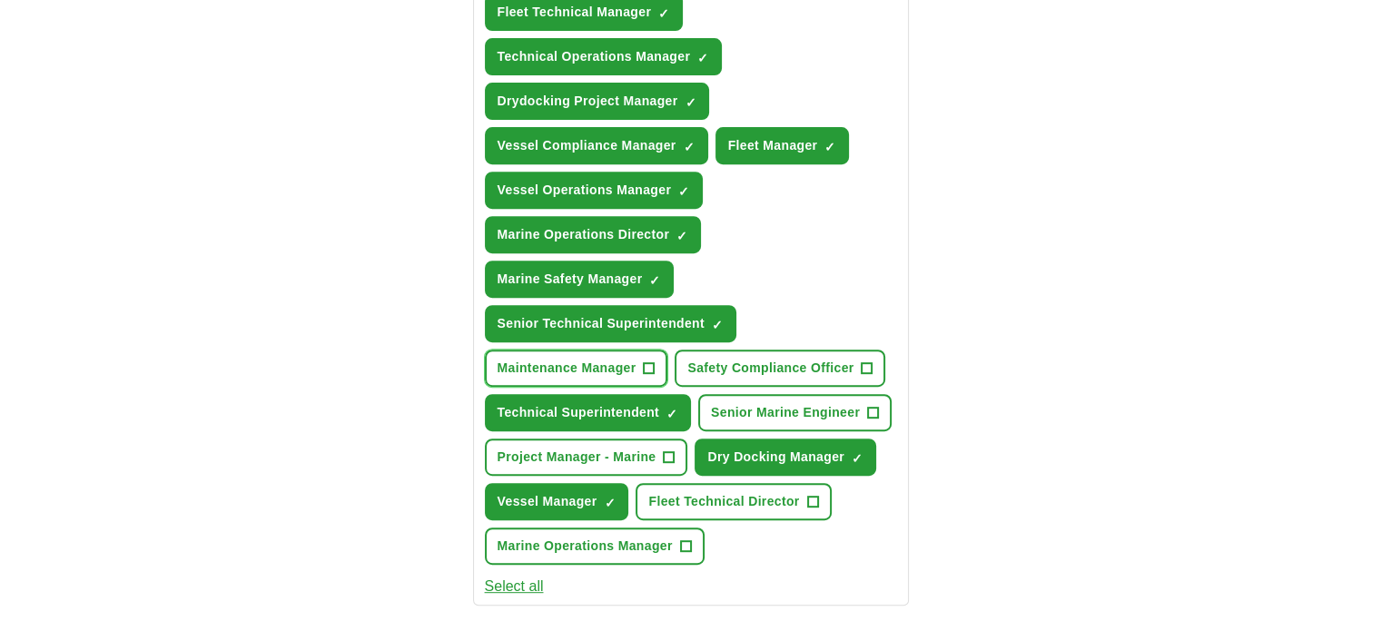
click at [647, 361] on span "+" at bounding box center [649, 368] width 11 height 15
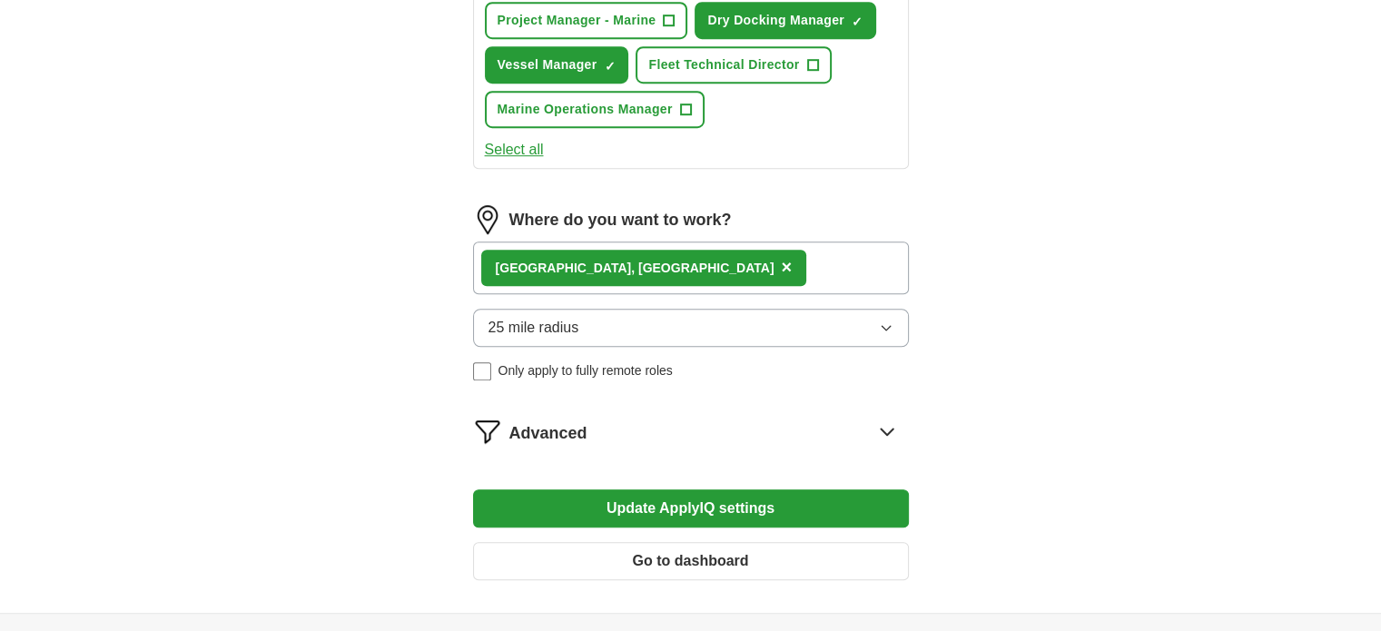
scroll to position [1281, 0]
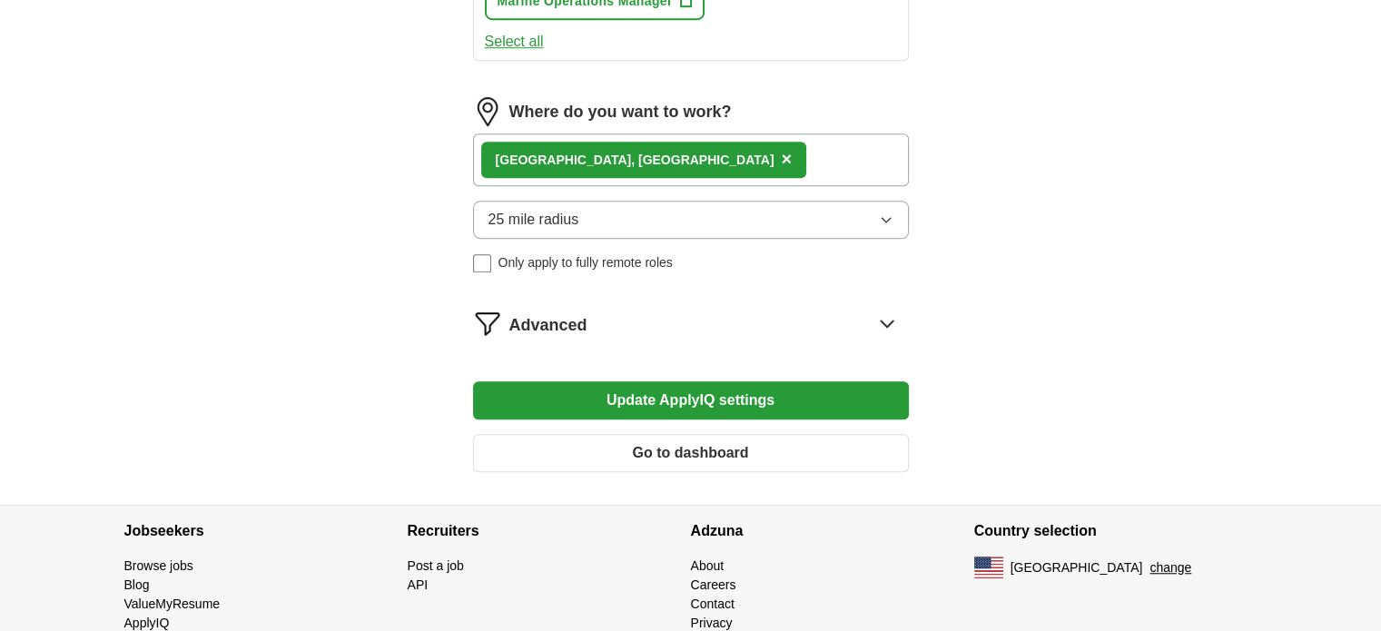
click at [719, 381] on button "Update ApplyIQ settings" at bounding box center [691, 400] width 436 height 38
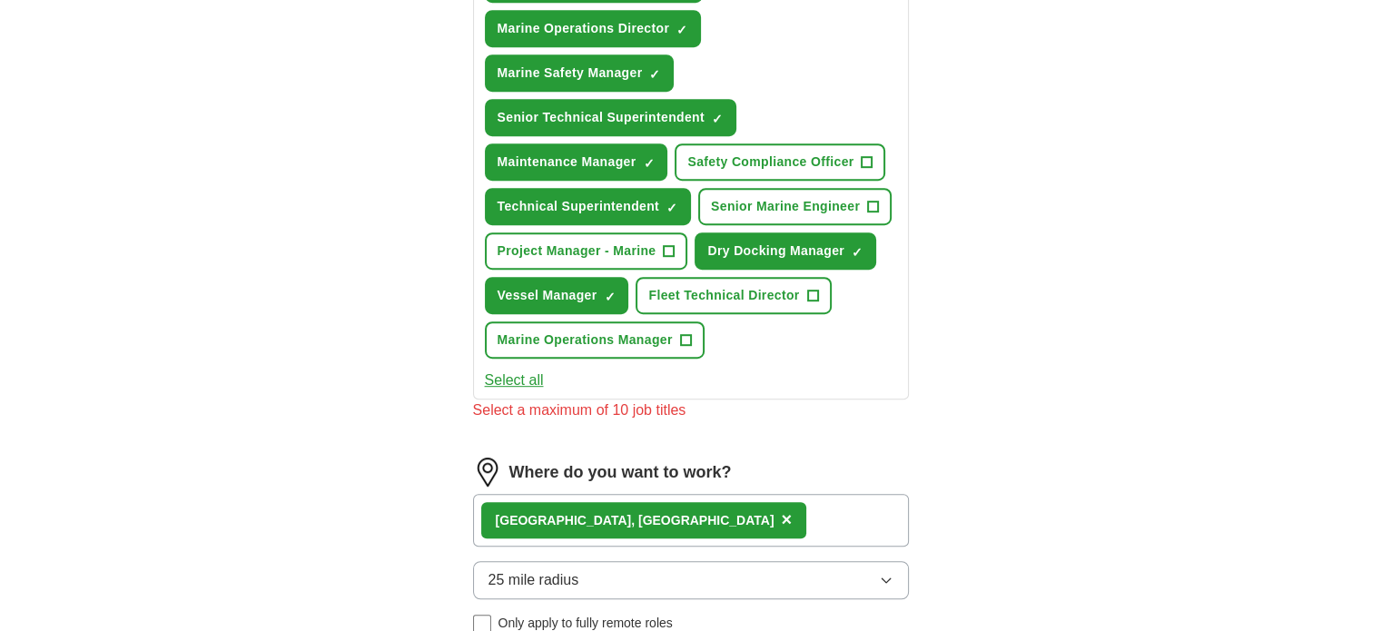
scroll to position [827, 0]
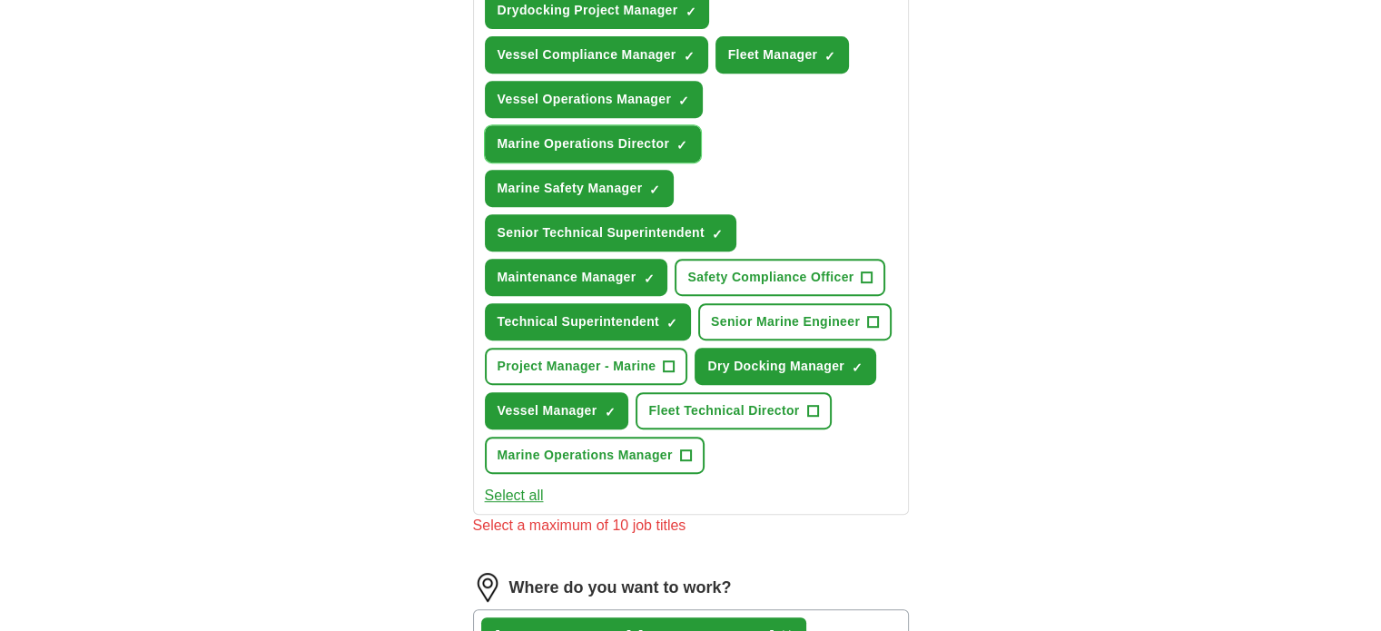
click at [0, 0] on span "×" at bounding box center [0, 0] width 0 height 0
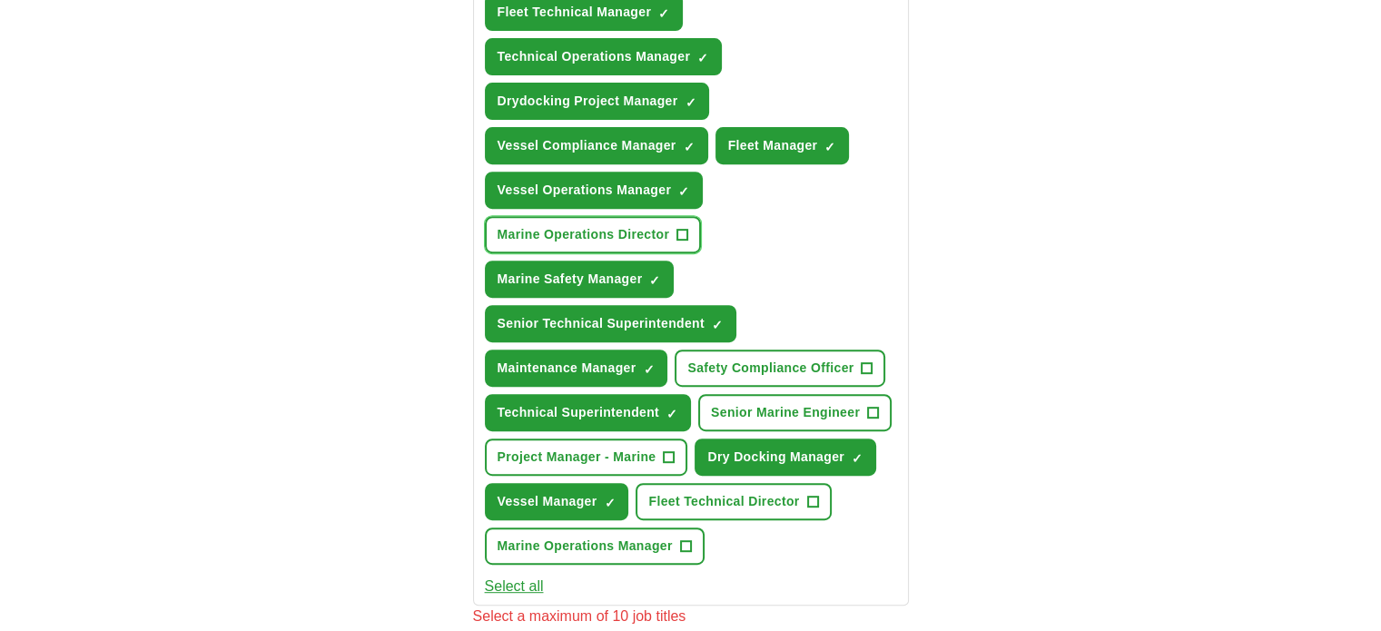
scroll to position [645, 0]
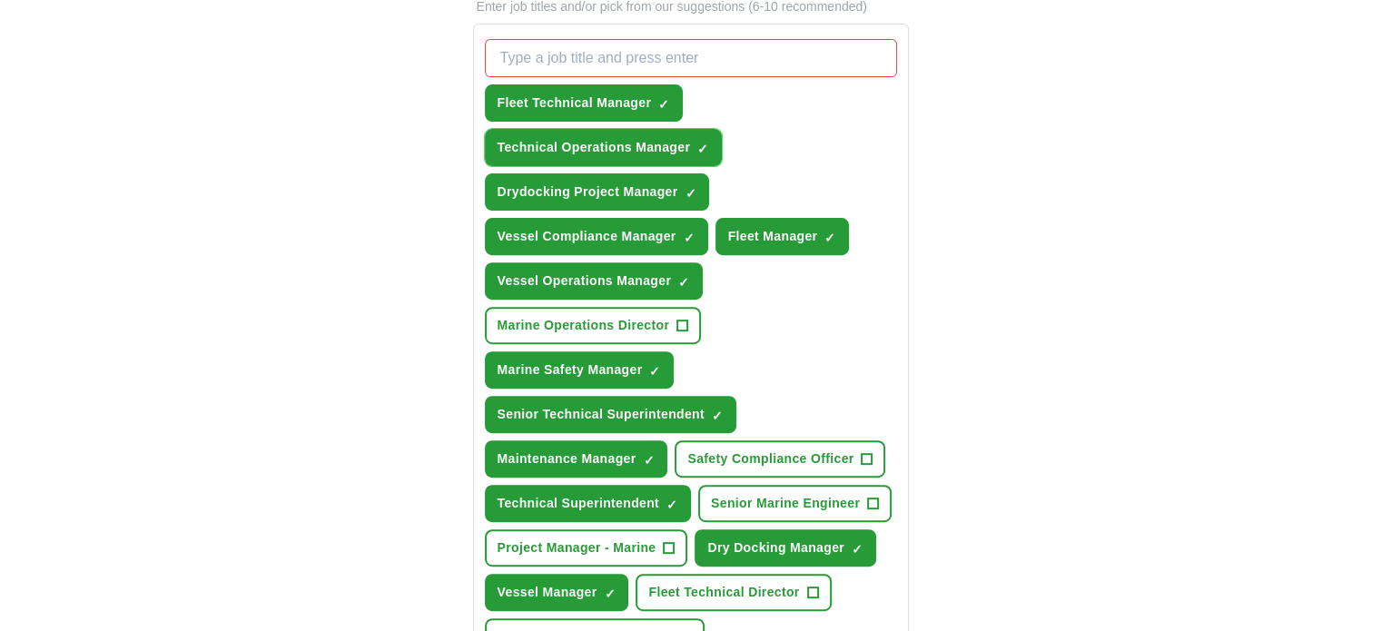
click at [0, 0] on span "×" at bounding box center [0, 0] width 0 height 0
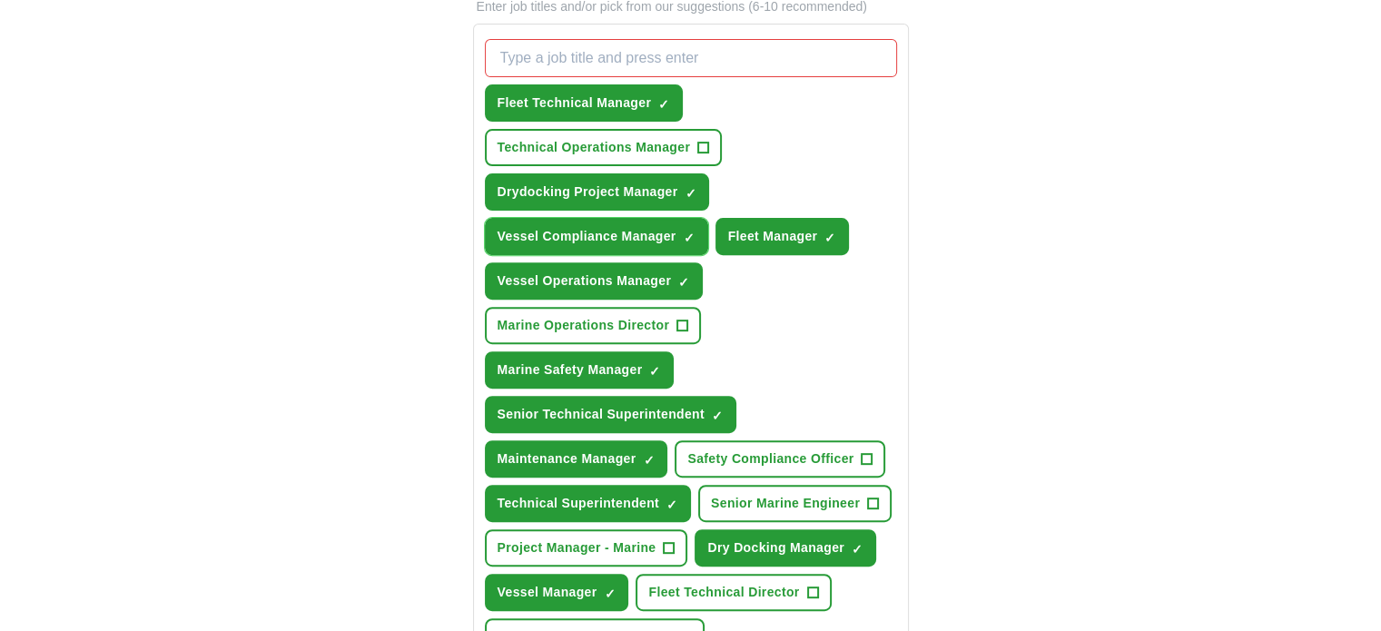
click at [0, 0] on span "×" at bounding box center [0, 0] width 0 height 0
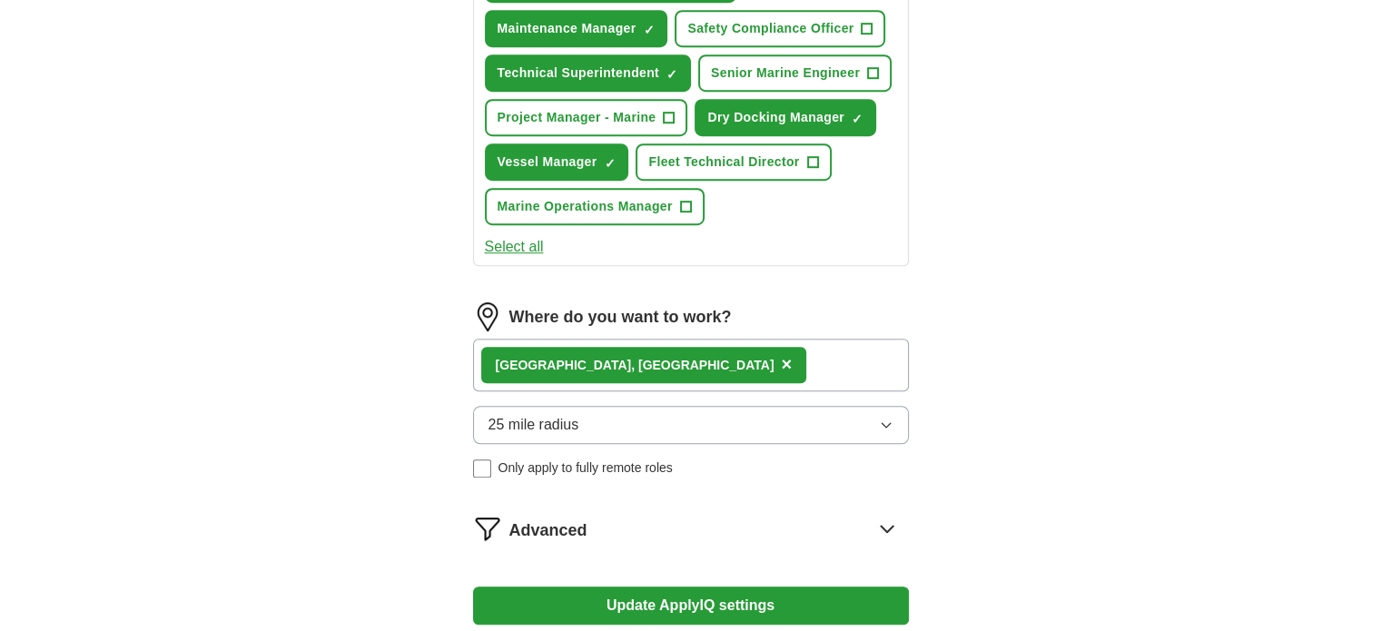
scroll to position [1099, 0]
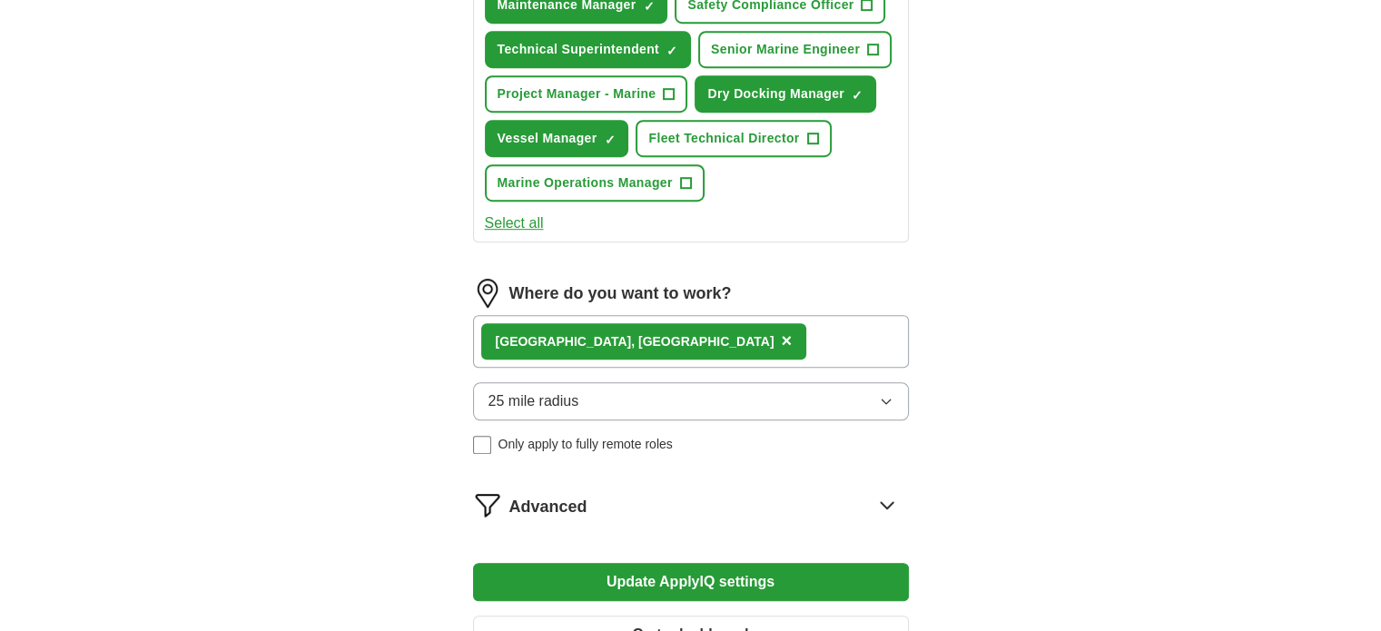
click at [732, 563] on button "Update ApplyIQ settings" at bounding box center [691, 582] width 436 height 38
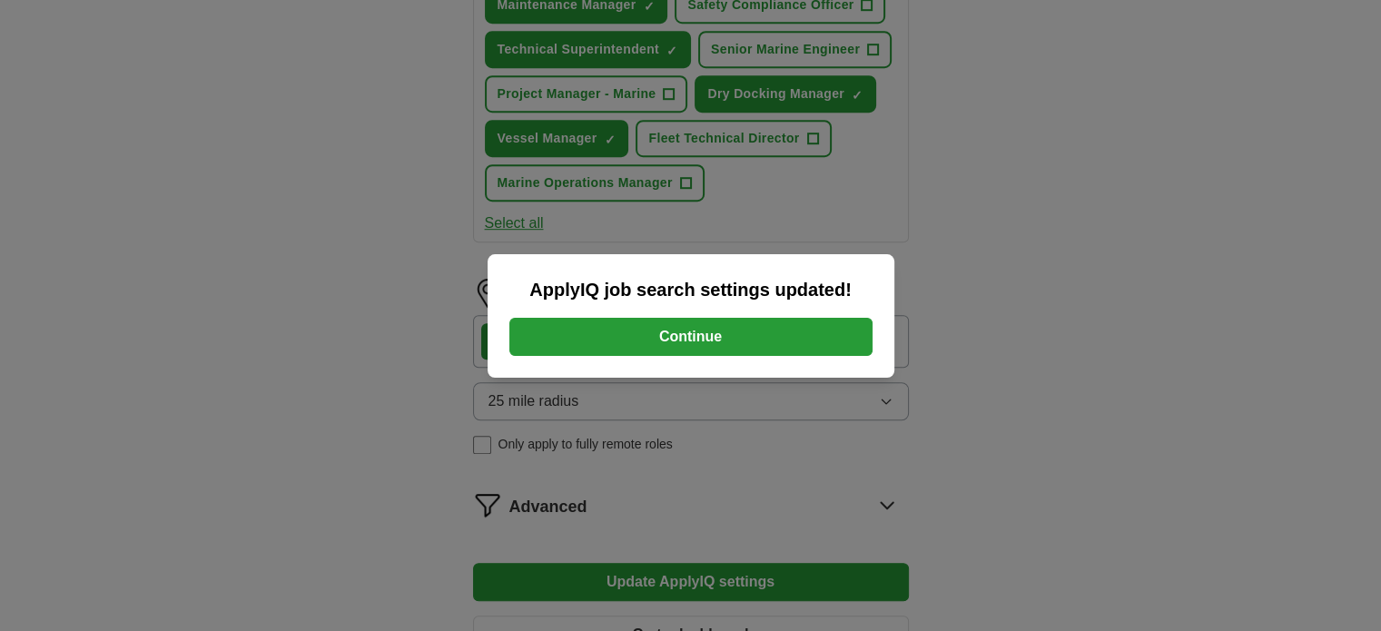
click at [708, 338] on button "Continue" at bounding box center [691, 337] width 363 height 38
